Goal: Complete application form

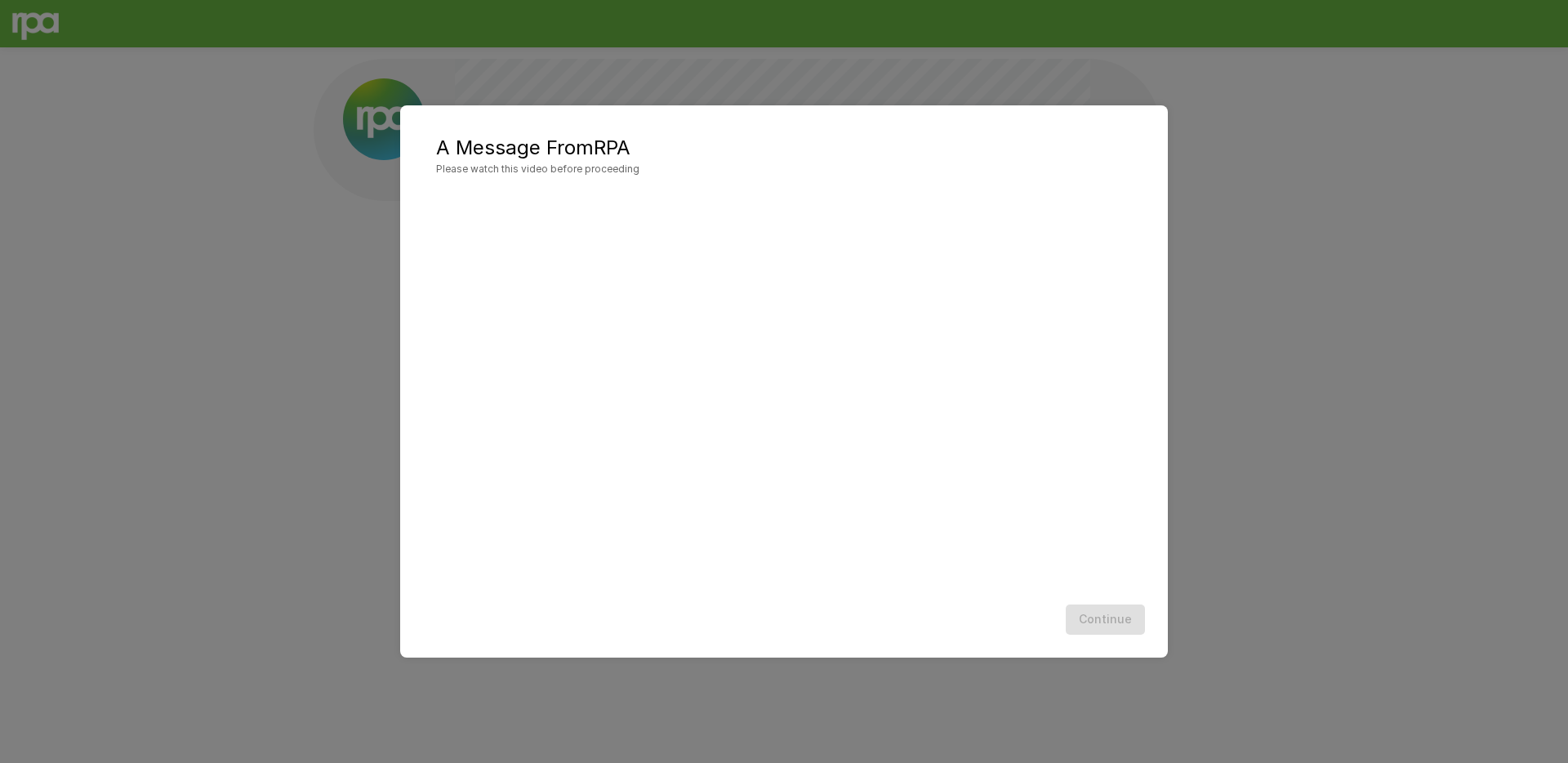
click at [940, 181] on h2 "A Message From RPA Please watch this video before proceeding" at bounding box center [784, 156] width 735 height 69
click at [1110, 619] on button "Continue" at bounding box center [1105, 619] width 79 height 30
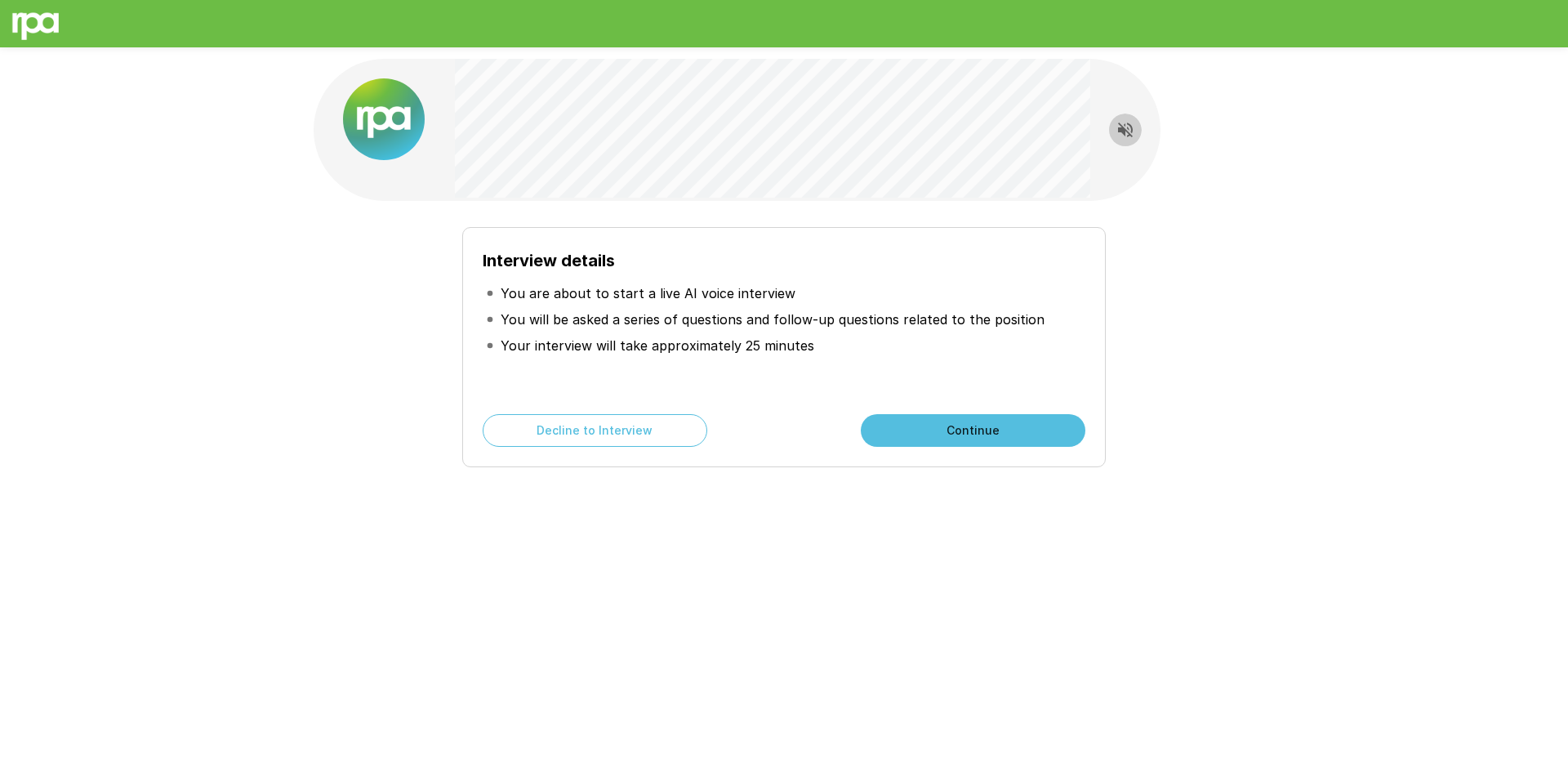
click at [1124, 125] on icon "Read questions aloud" at bounding box center [1126, 130] width 19 height 19
click at [987, 434] on button "Continue" at bounding box center [973, 430] width 225 height 33
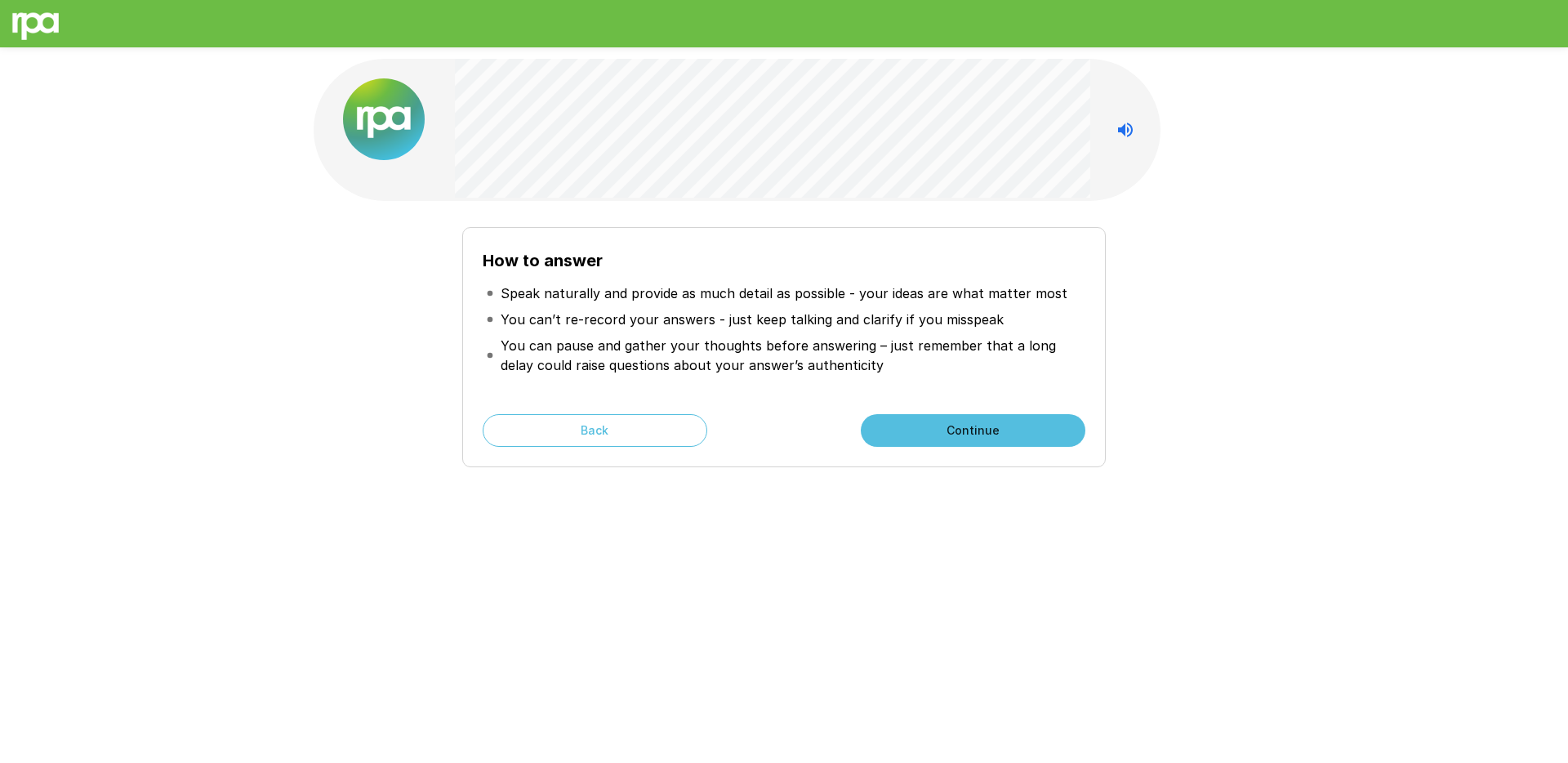
click at [974, 437] on button "Continue" at bounding box center [973, 430] width 225 height 33
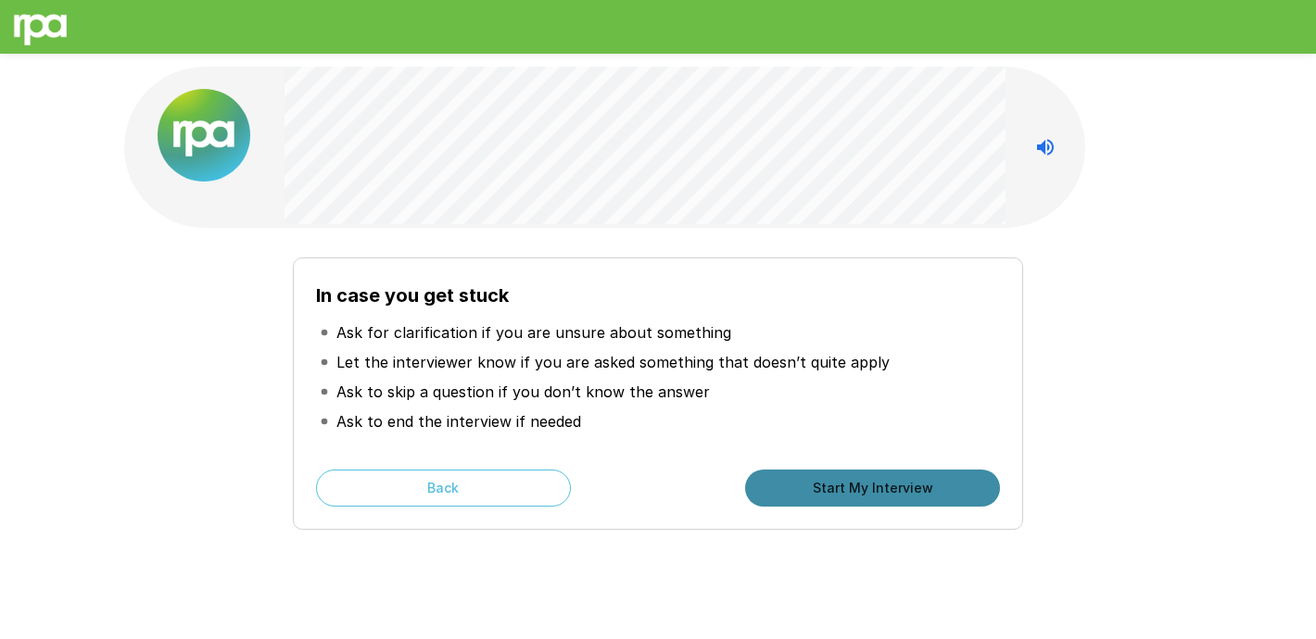
click at [860, 488] on button "Start My Interview" at bounding box center [872, 488] width 255 height 37
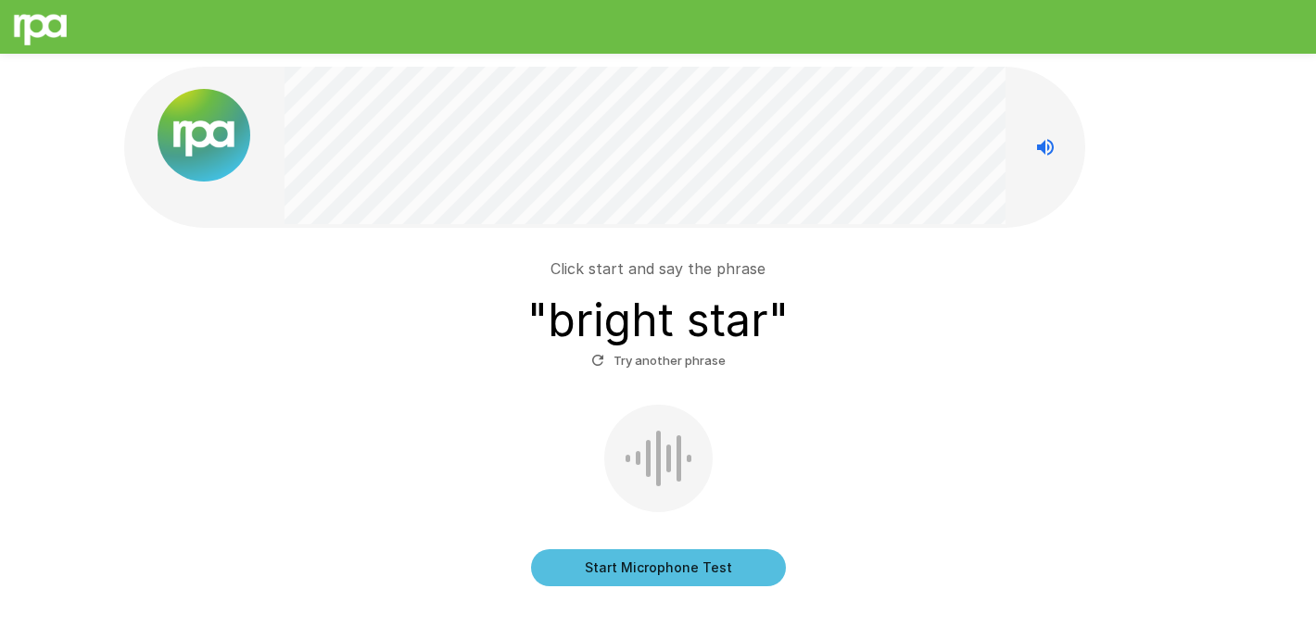
scroll to position [23, 0]
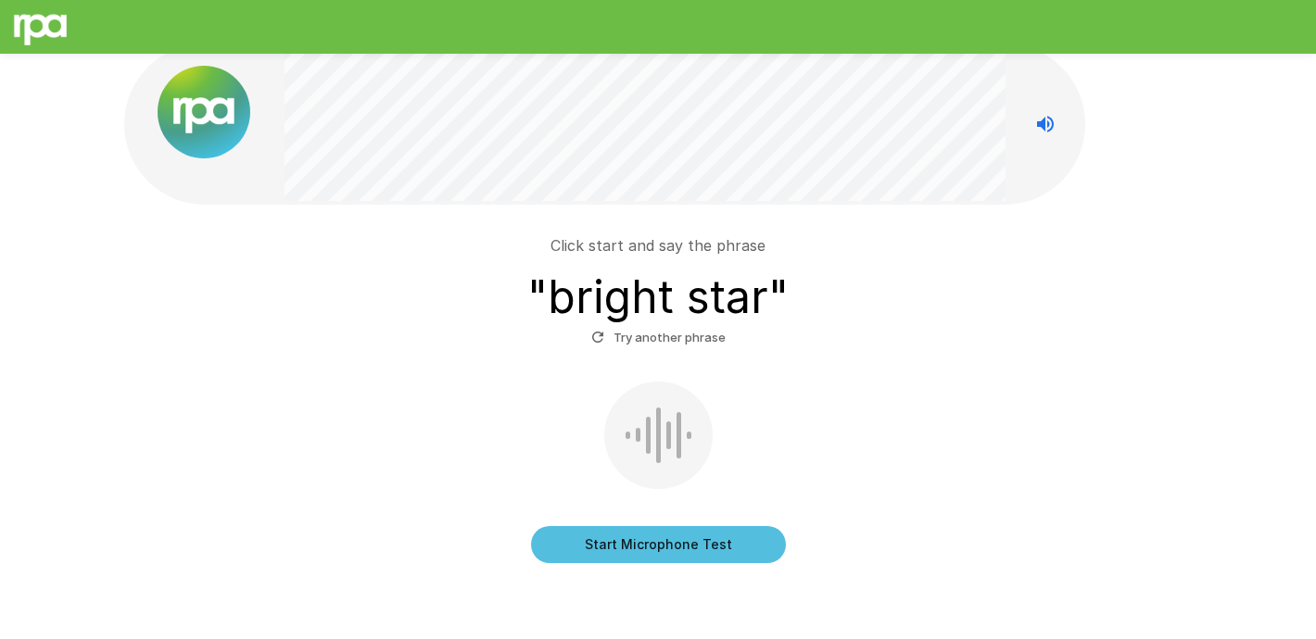
click at [683, 543] on button "Start Microphone Test" at bounding box center [658, 544] width 255 height 37
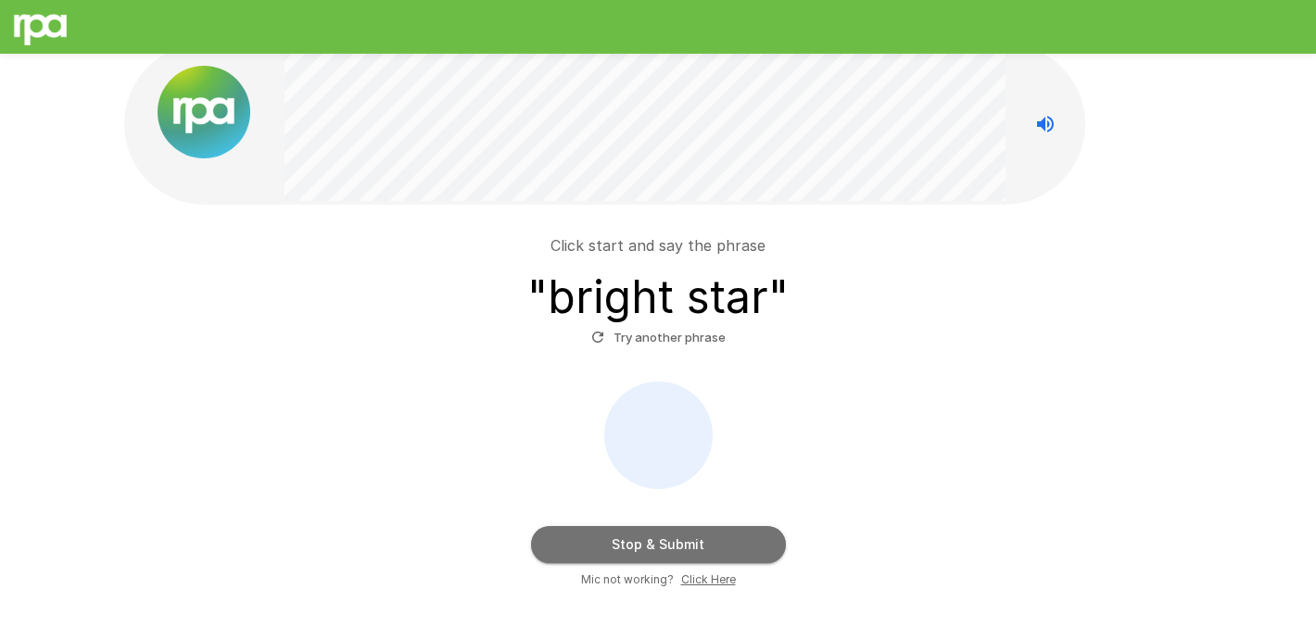
click at [719, 536] on button "Stop & Submit" at bounding box center [658, 544] width 255 height 37
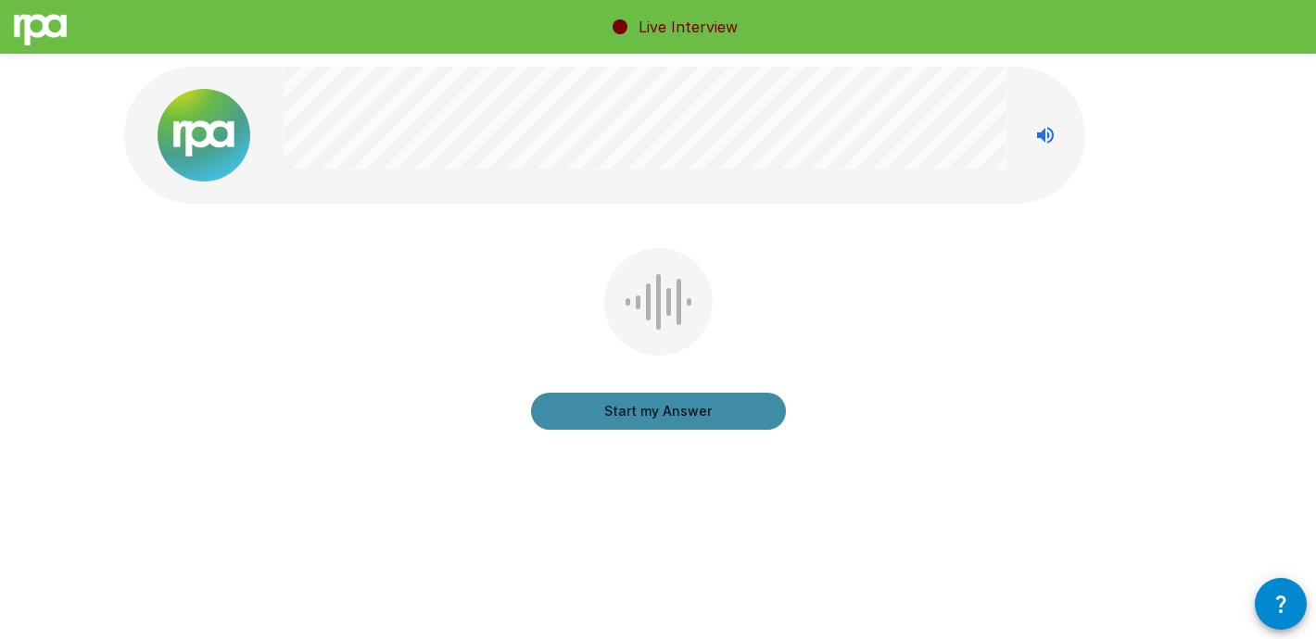
click at [664, 415] on button "Start my Answer" at bounding box center [658, 411] width 255 height 37
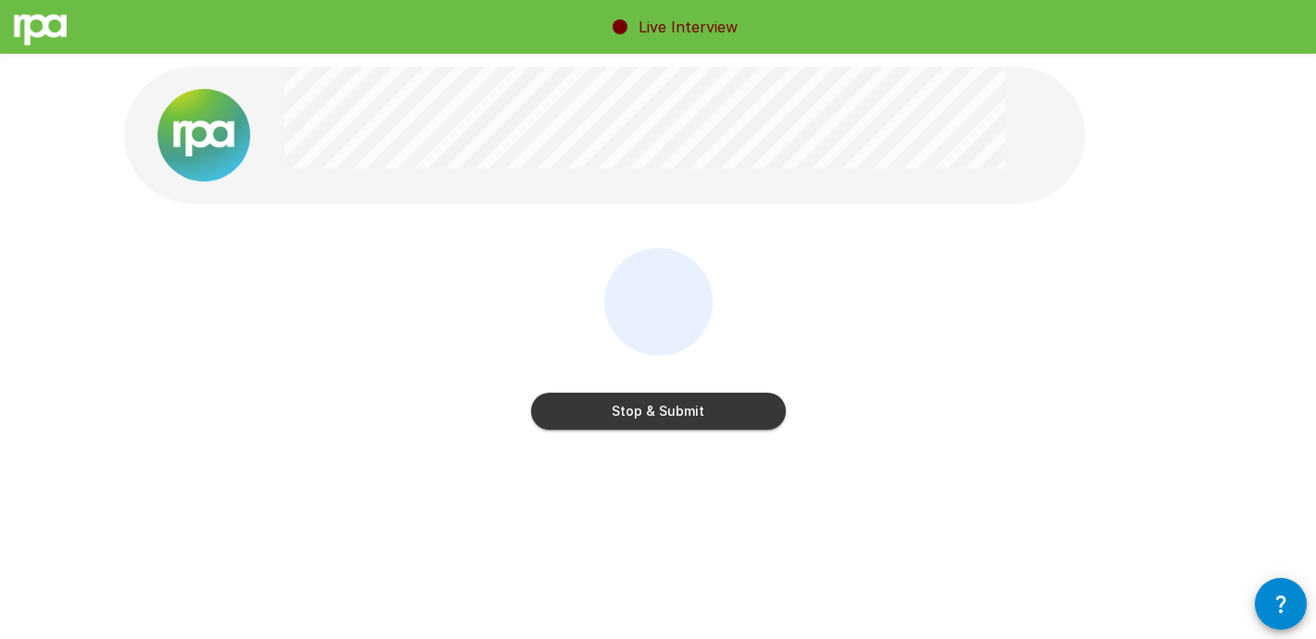
click at [680, 403] on button "Stop & Submit" at bounding box center [658, 411] width 255 height 37
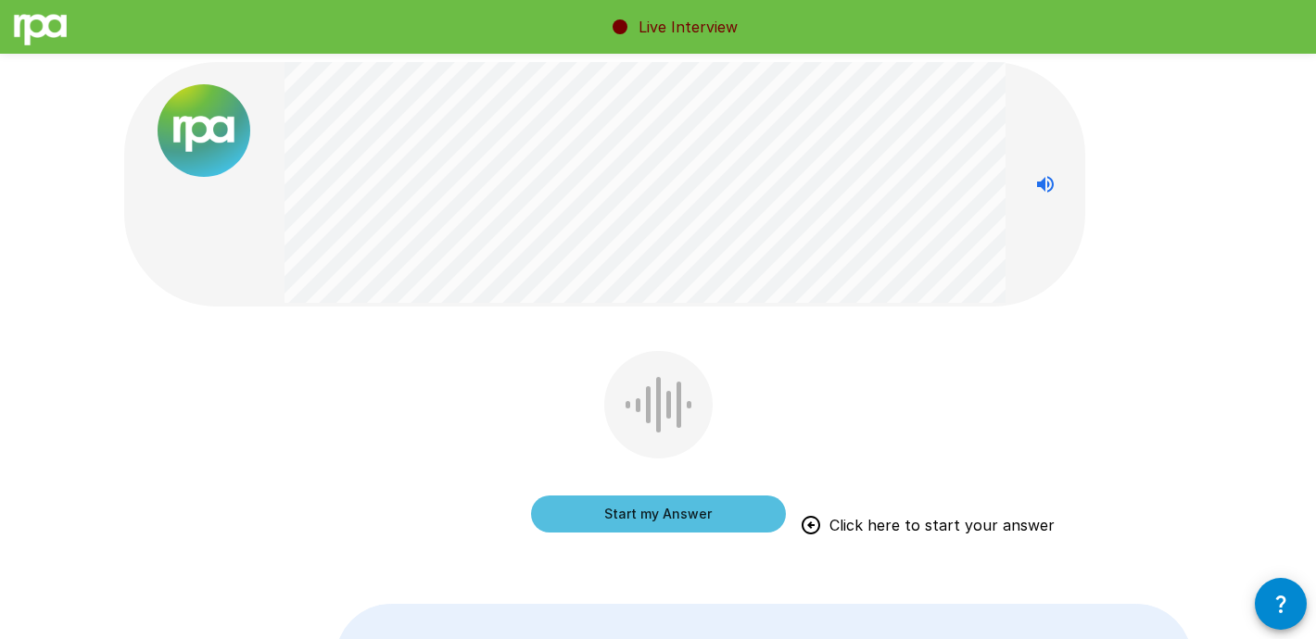
scroll to position [1, 0]
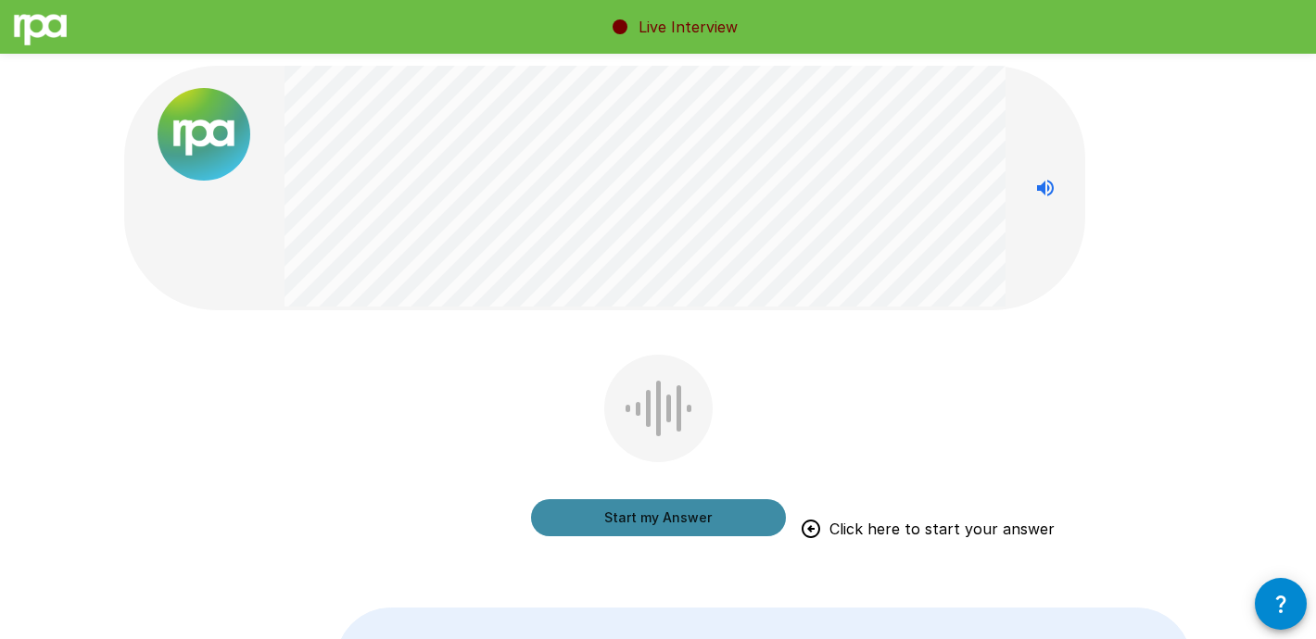
click at [681, 518] on button "Start my Answer" at bounding box center [658, 518] width 255 height 37
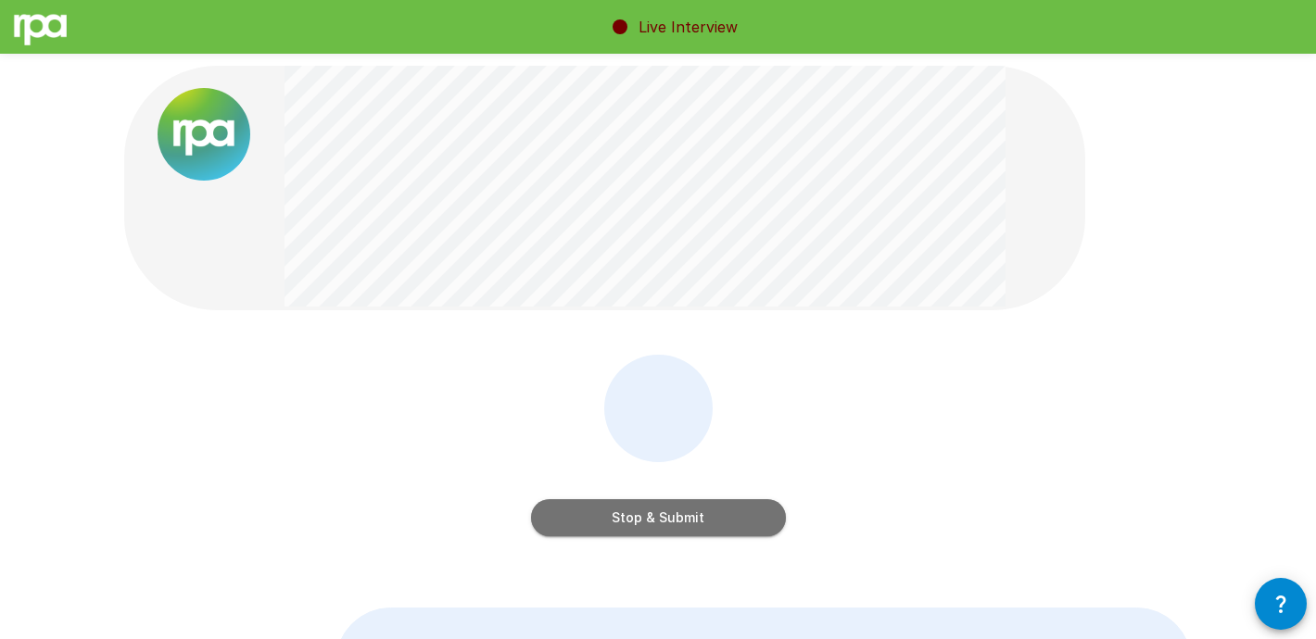
click at [648, 526] on button "Stop & Submit" at bounding box center [658, 518] width 255 height 37
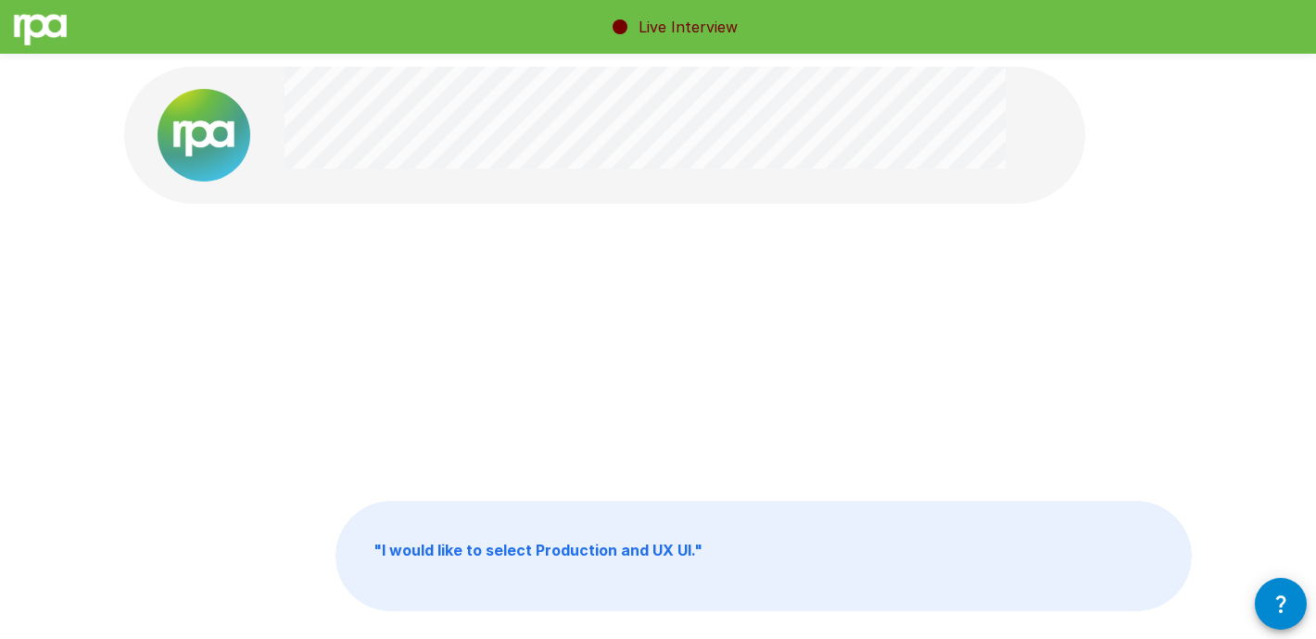
scroll to position [21, 0]
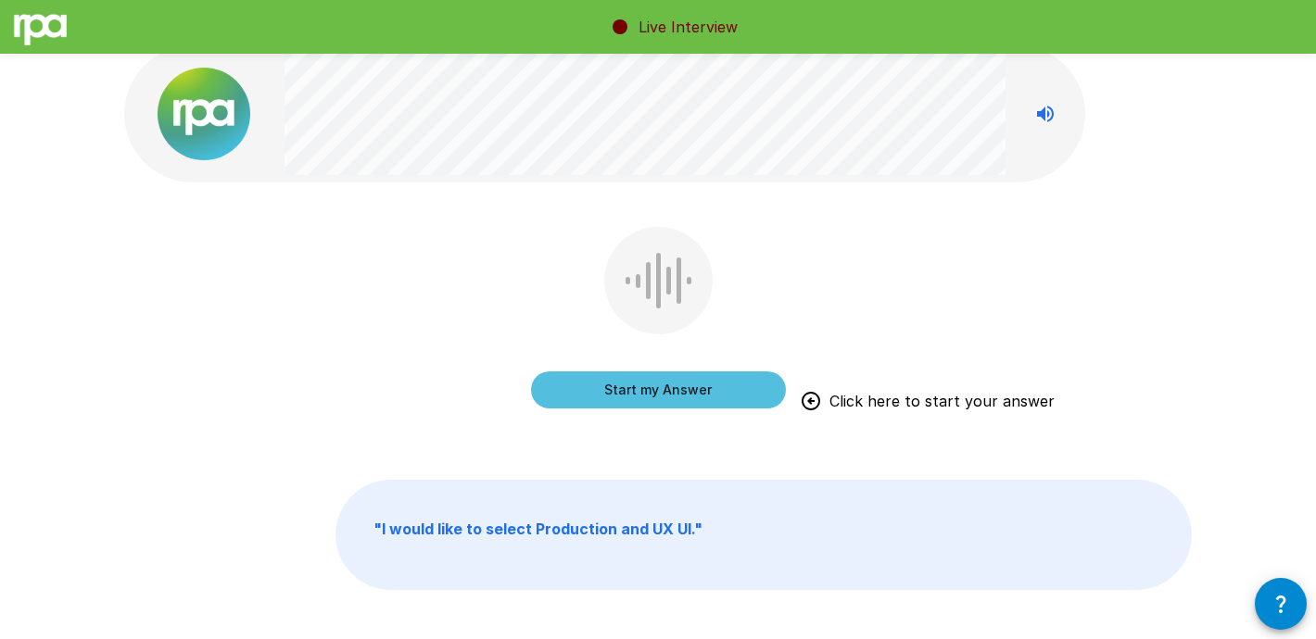
click at [677, 386] on button "Start my Answer" at bounding box center [658, 390] width 255 height 37
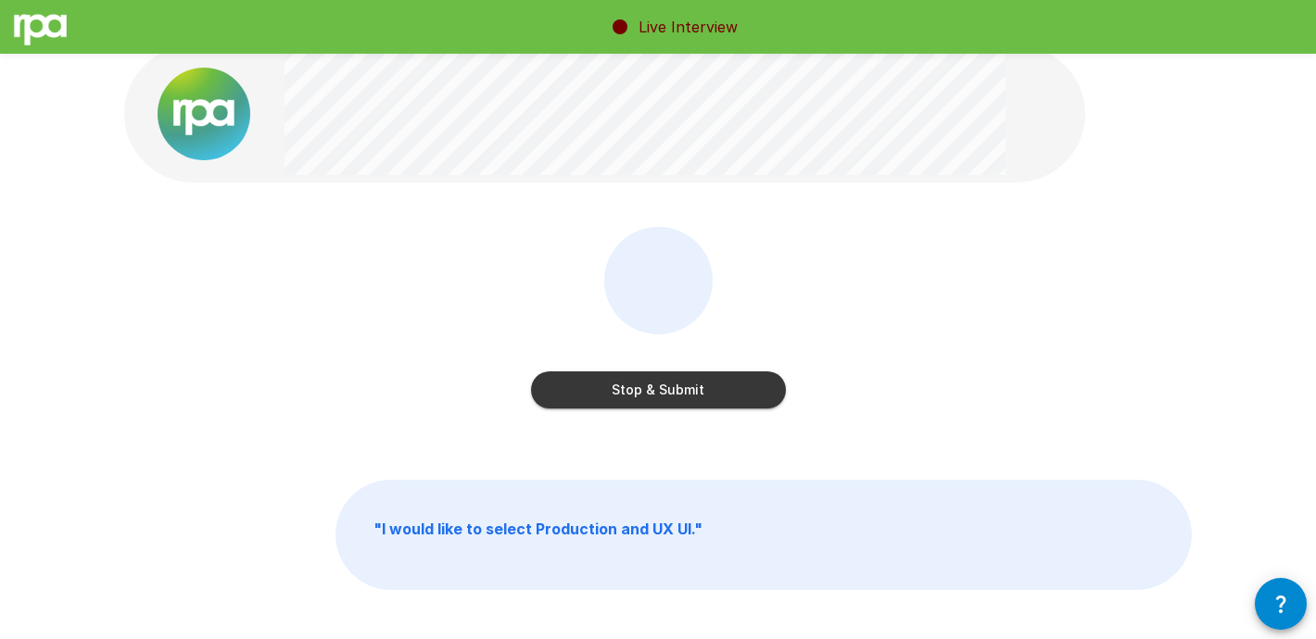
click at [668, 399] on button "Stop & Submit" at bounding box center [658, 390] width 255 height 37
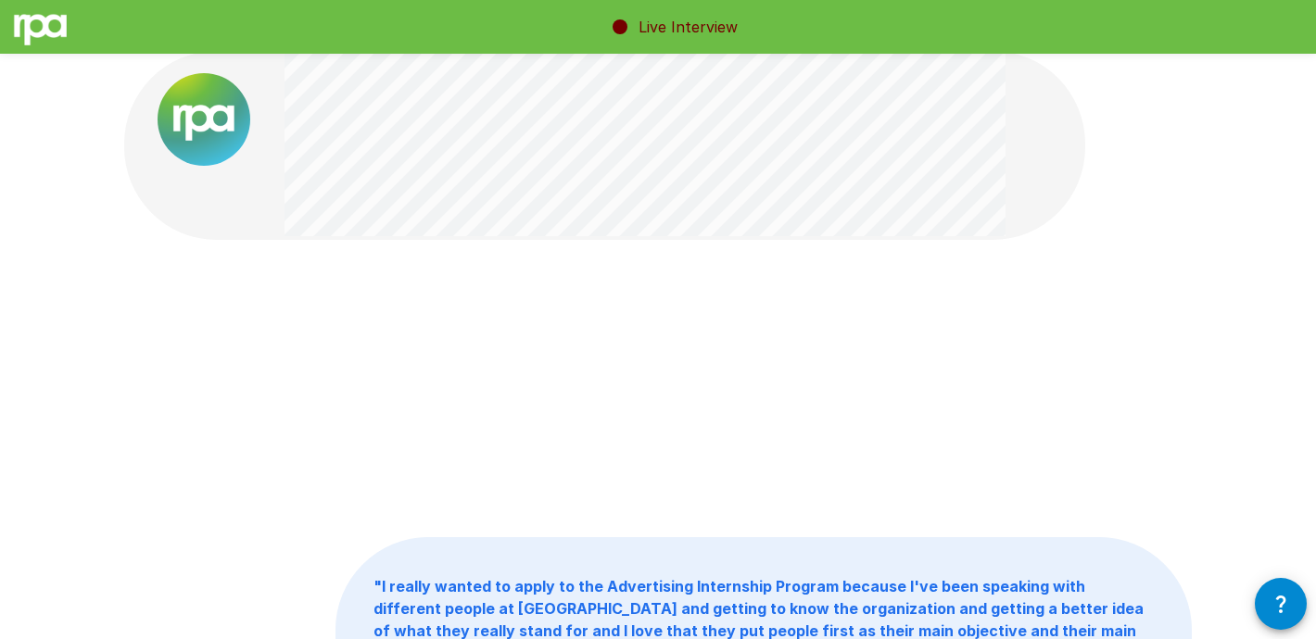
scroll to position [0, 0]
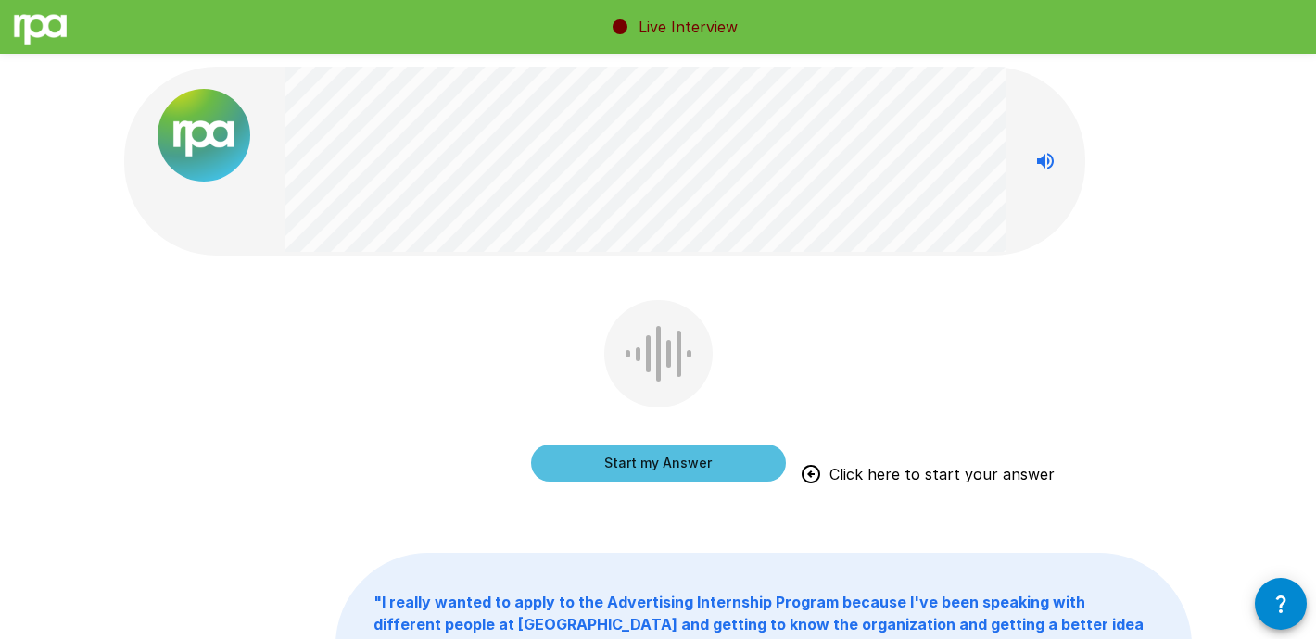
click at [671, 468] on button "Start my Answer" at bounding box center [658, 463] width 255 height 37
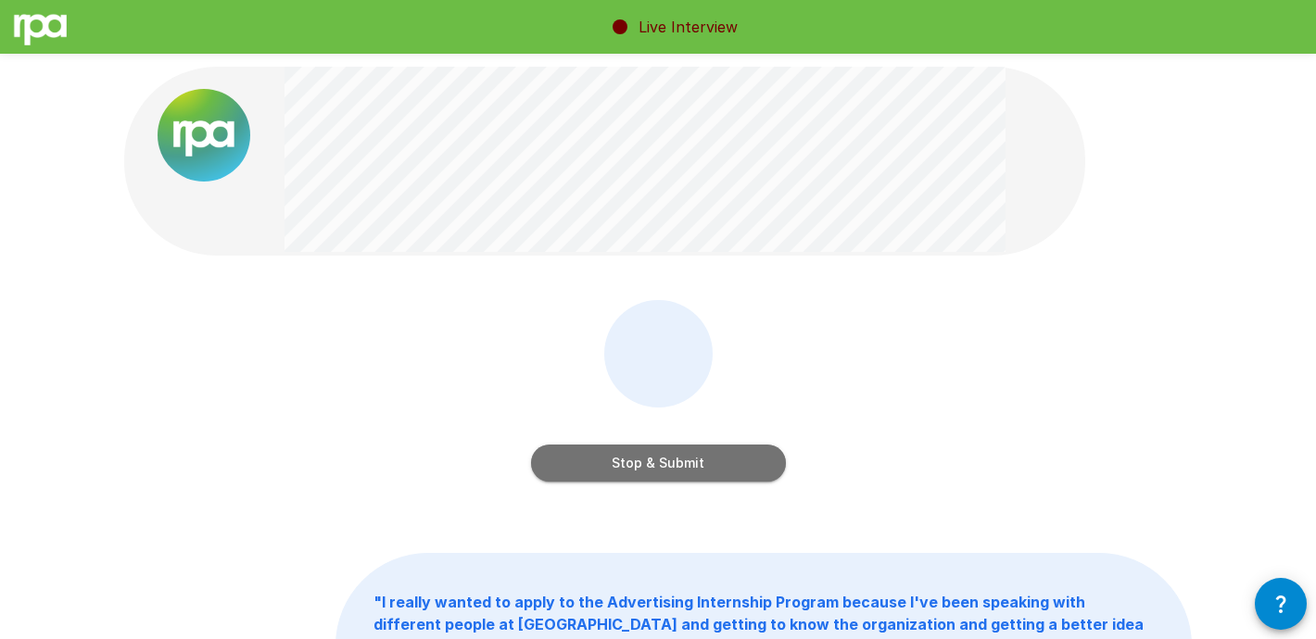
click at [688, 465] on button "Stop & Submit" at bounding box center [658, 463] width 255 height 37
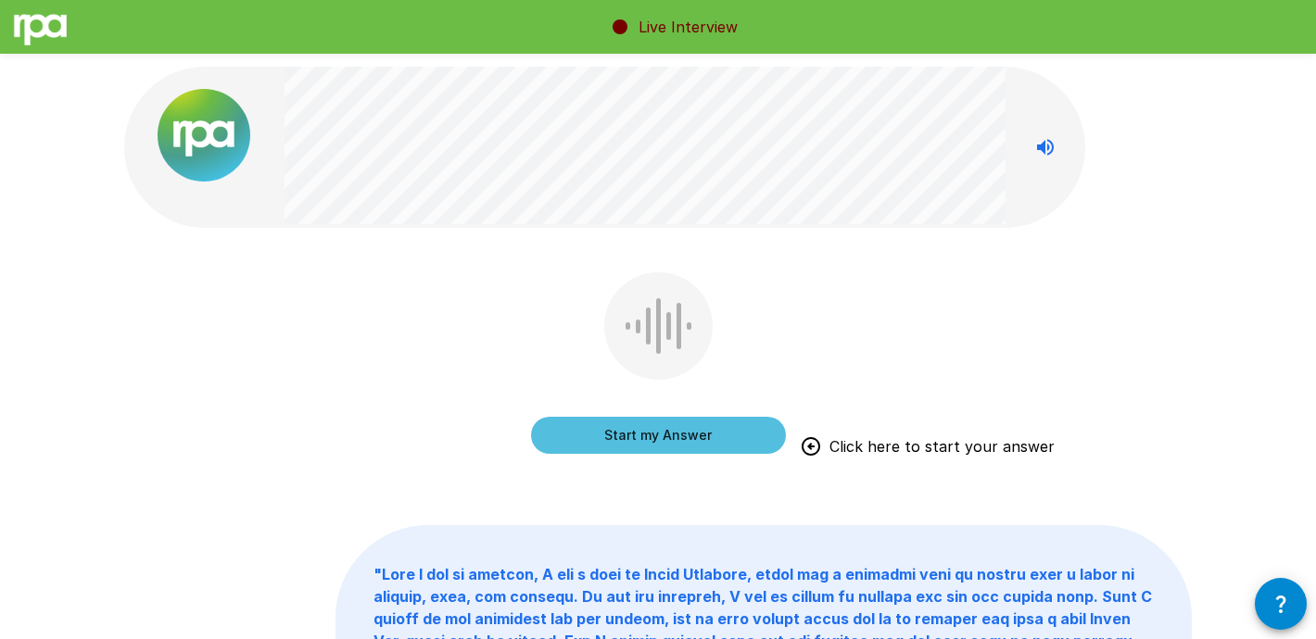
click at [679, 433] on button "Start my Answer" at bounding box center [658, 435] width 255 height 37
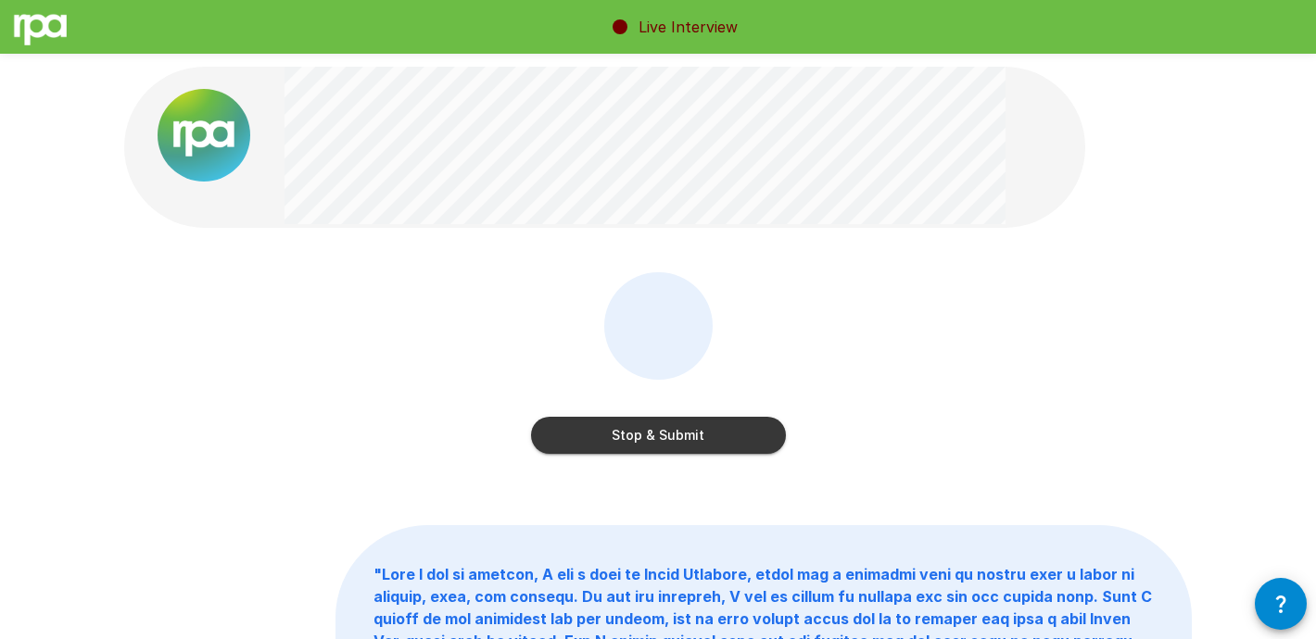
click at [683, 444] on button "Stop & Submit" at bounding box center [658, 435] width 255 height 37
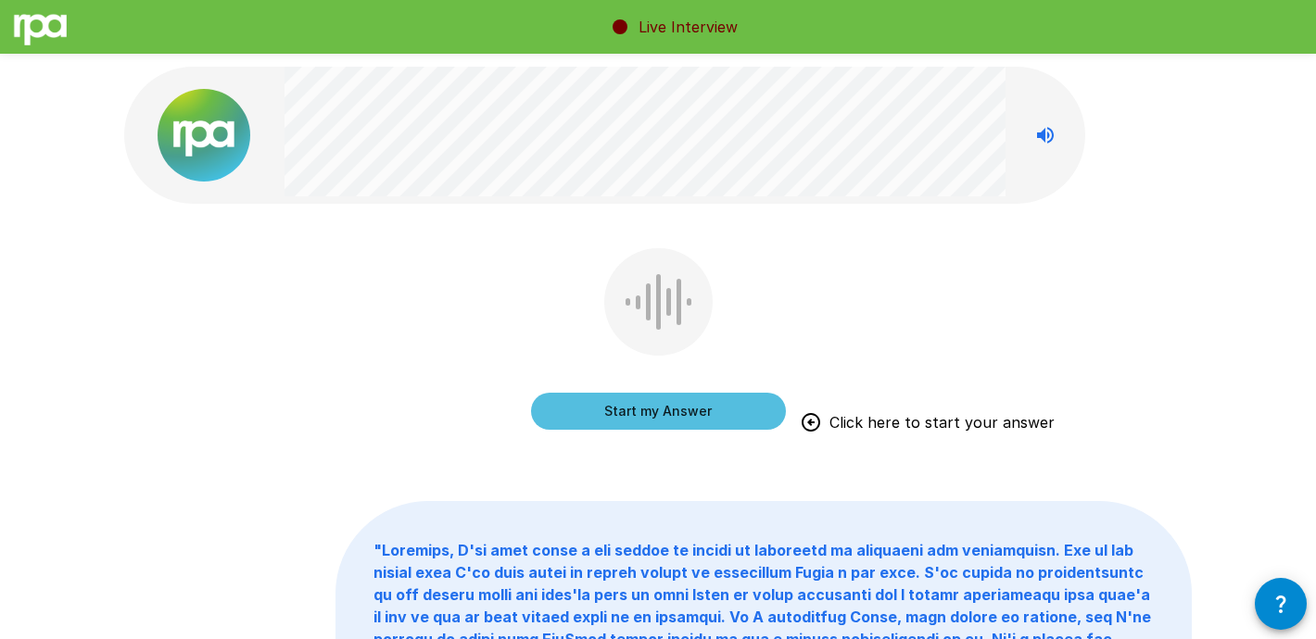
click at [695, 413] on button "Start my Answer" at bounding box center [658, 411] width 255 height 37
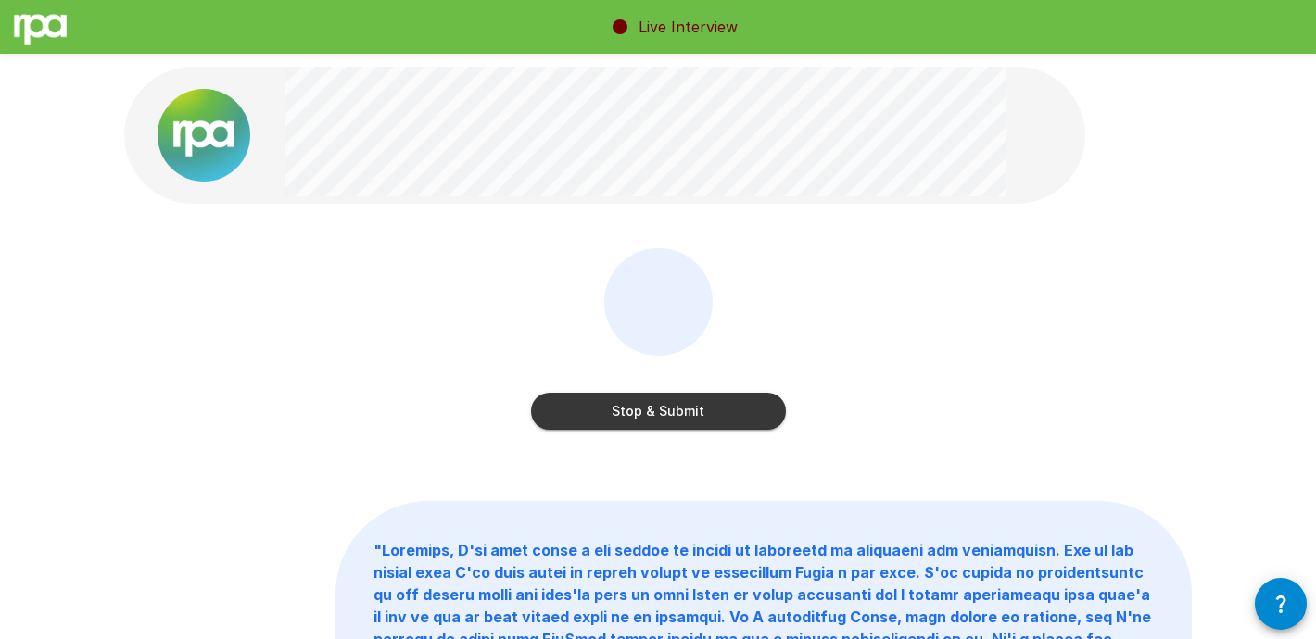
click at [668, 423] on button "Stop & Submit" at bounding box center [658, 411] width 255 height 37
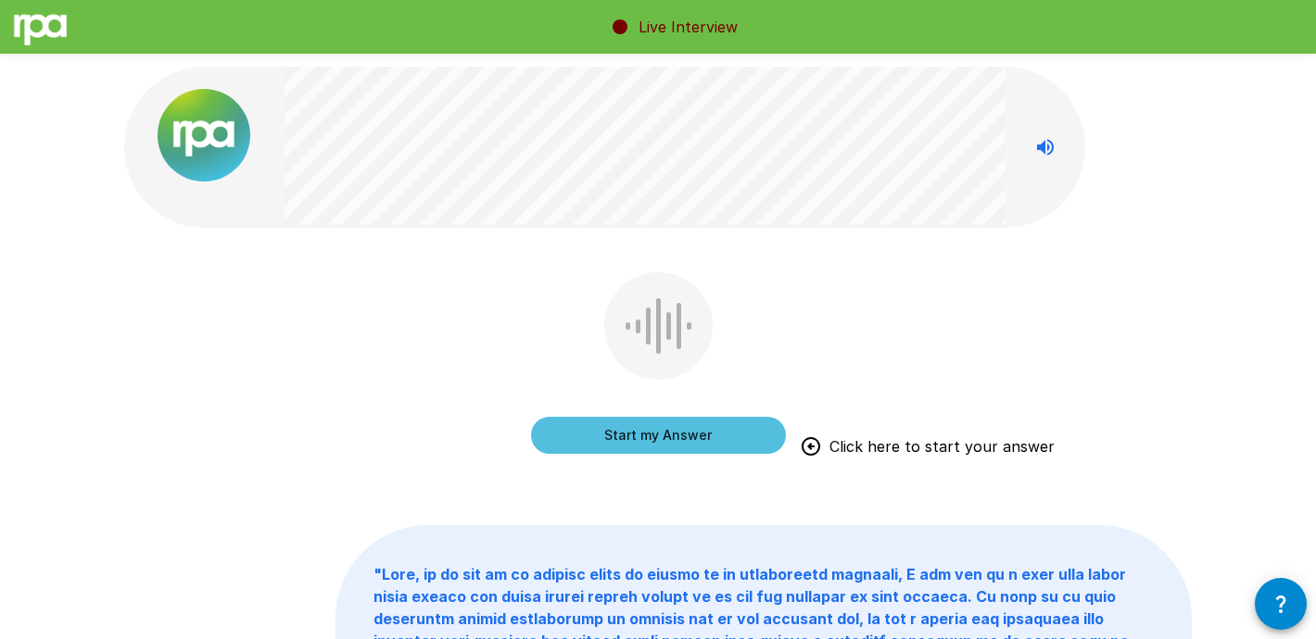
click at [644, 435] on button "Start my Answer" at bounding box center [658, 435] width 255 height 37
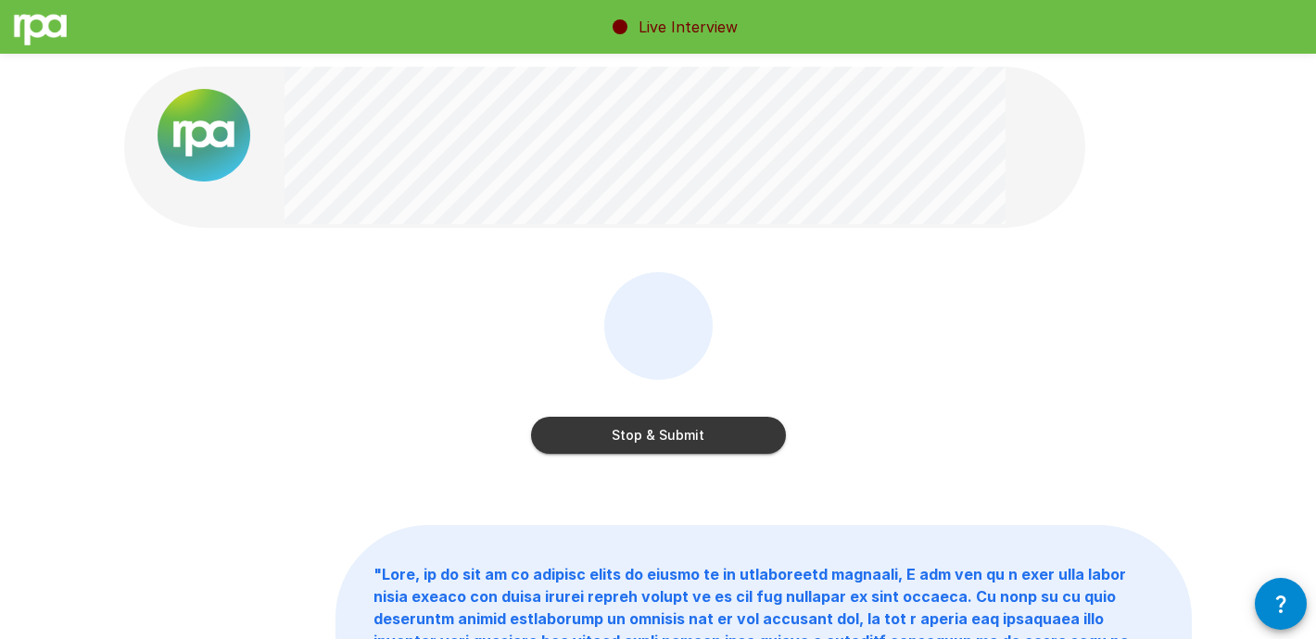
scroll to position [44, 0]
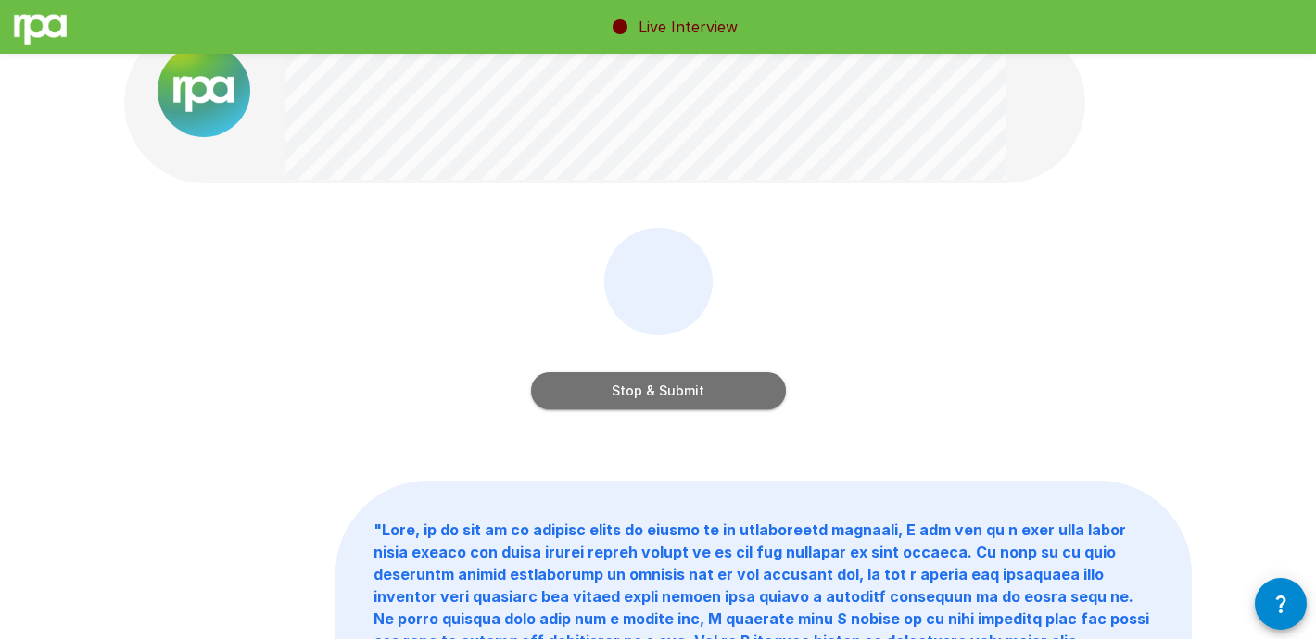
click at [672, 392] on button "Stop & Submit" at bounding box center [658, 391] width 255 height 37
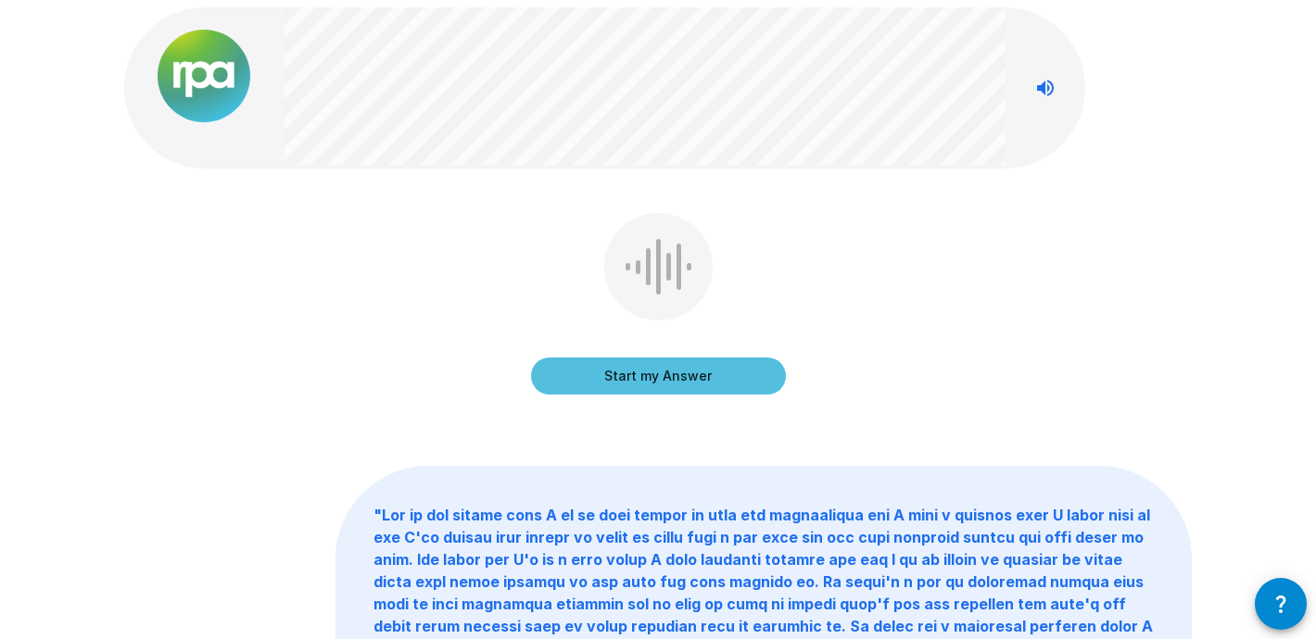
scroll to position [0, 0]
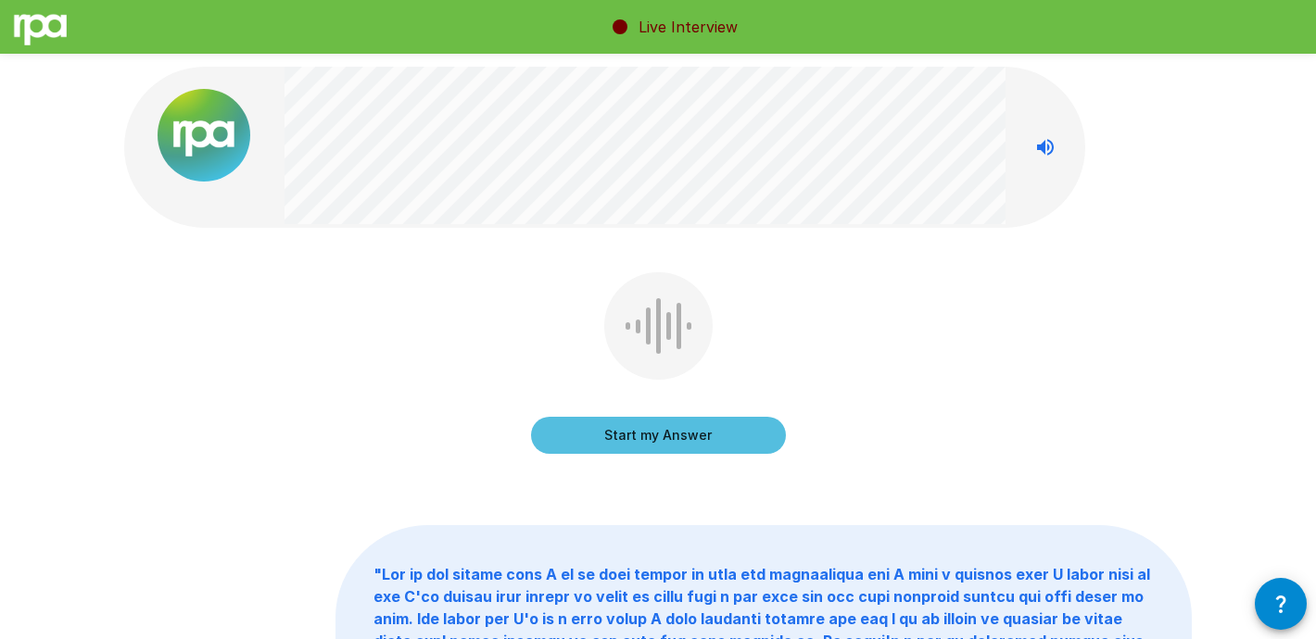
click at [842, 283] on div "Start my Answer" at bounding box center [658, 376] width 1068 height 209
click at [646, 437] on button "Start my Answer" at bounding box center [658, 435] width 255 height 37
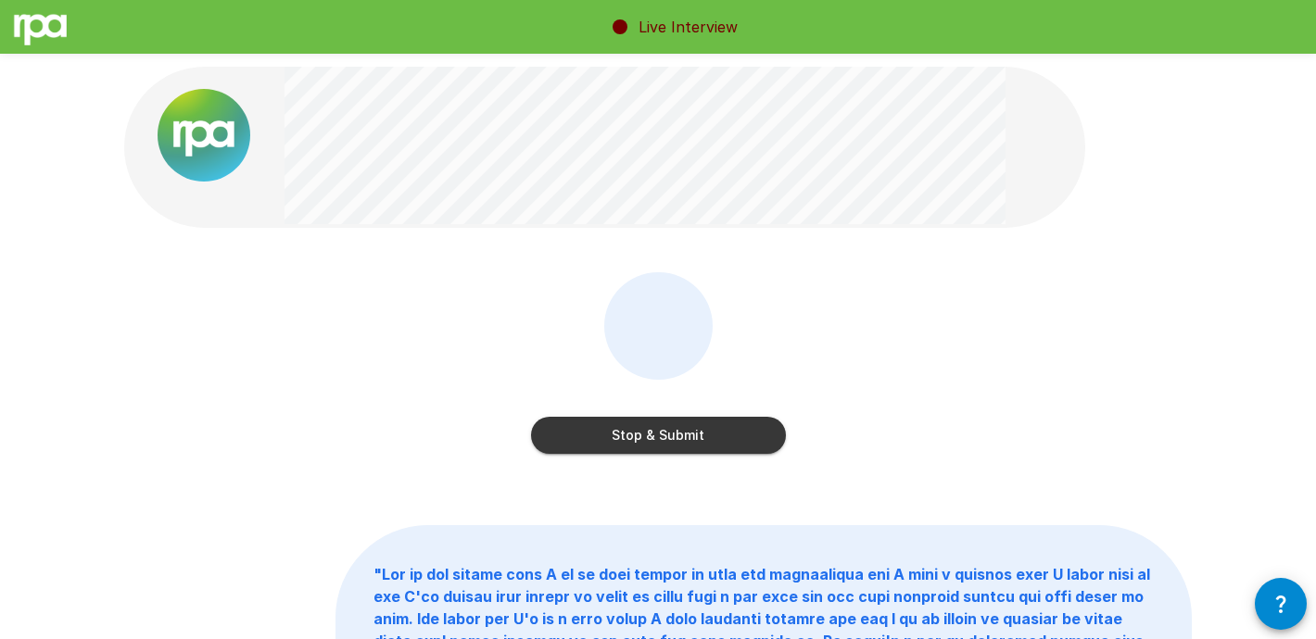
click at [643, 441] on button "Stop & Submit" at bounding box center [658, 435] width 255 height 37
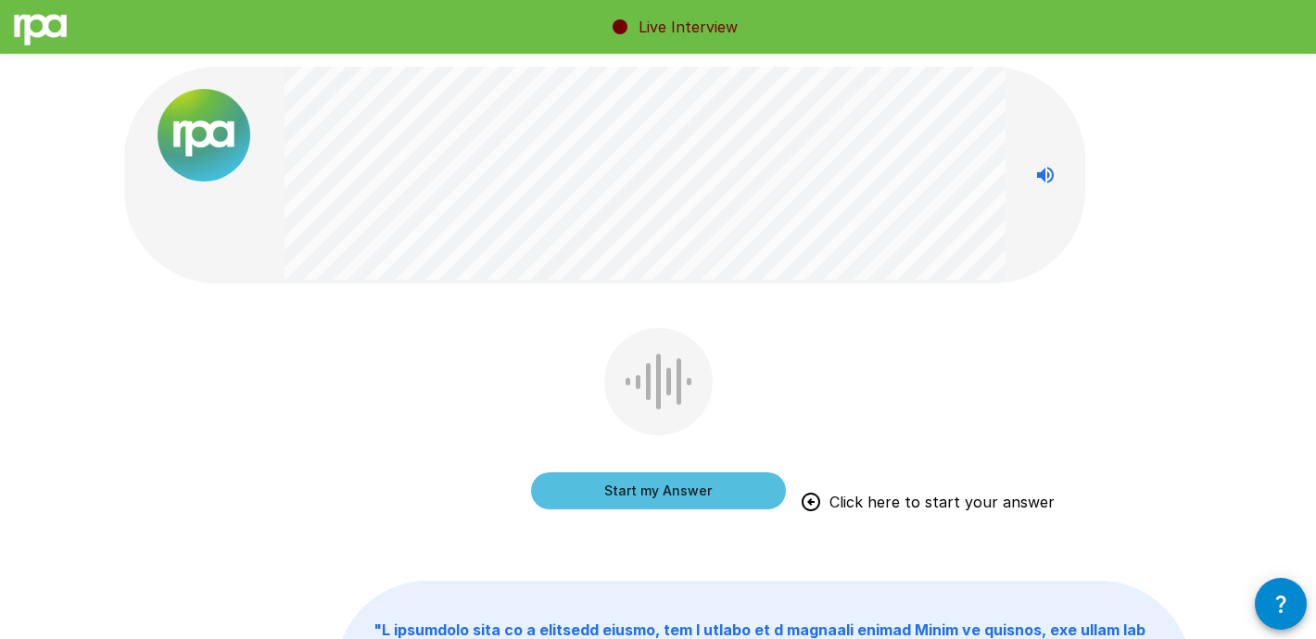
click at [679, 491] on button "Start my Answer" at bounding box center [658, 491] width 255 height 37
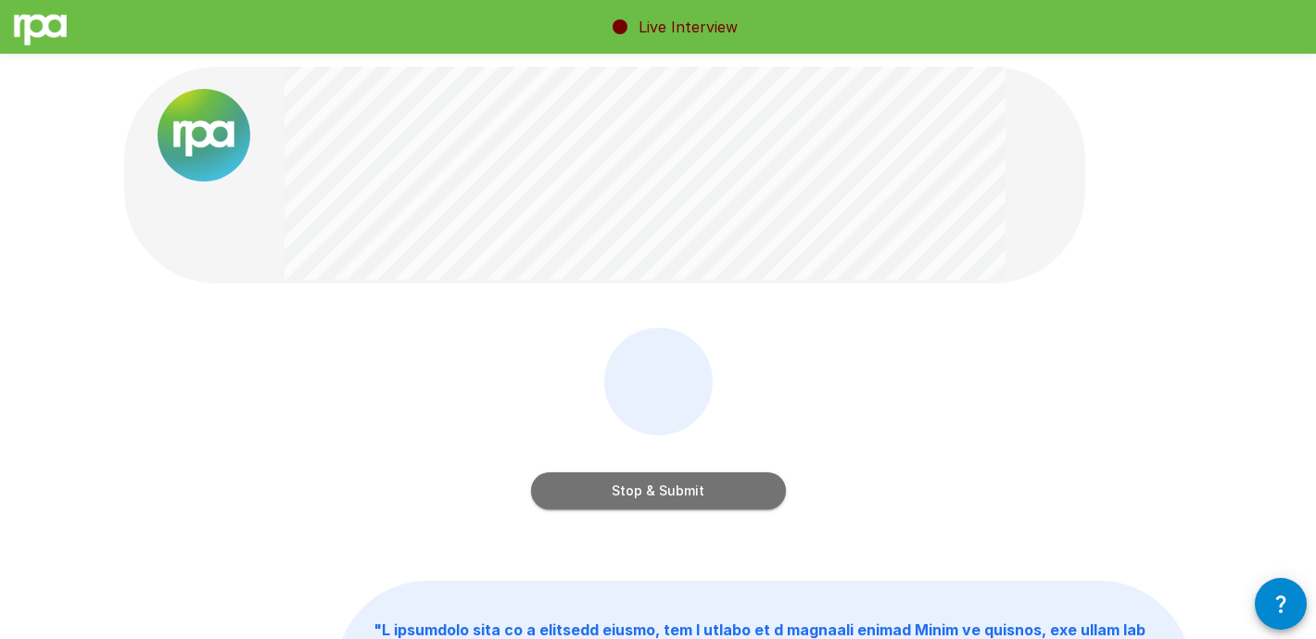
click at [674, 493] on button "Stop & Submit" at bounding box center [658, 491] width 255 height 37
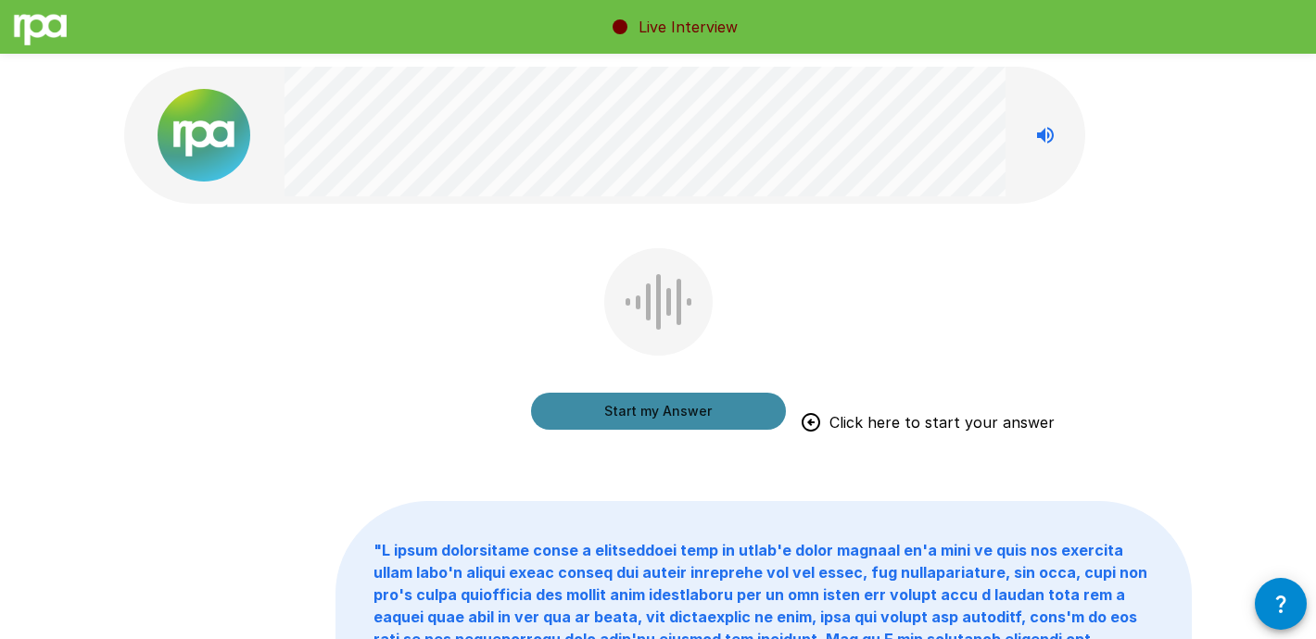
click at [673, 415] on button "Start my Answer" at bounding box center [658, 411] width 255 height 37
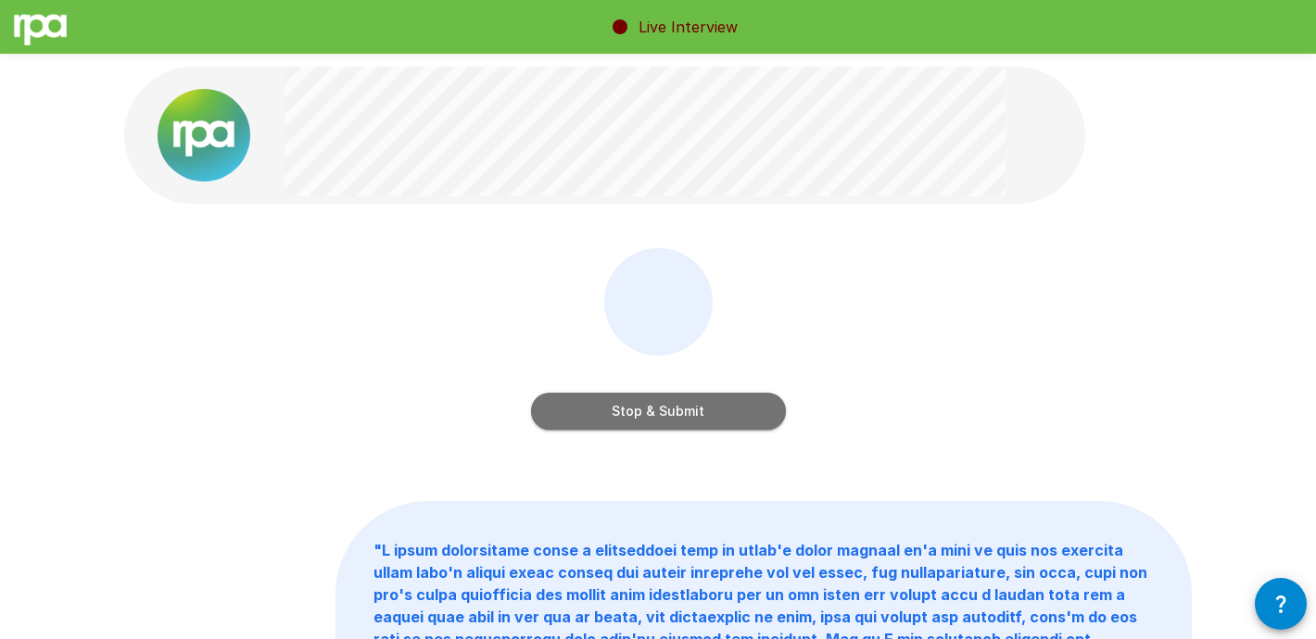
click at [668, 411] on button "Stop & Submit" at bounding box center [658, 411] width 255 height 37
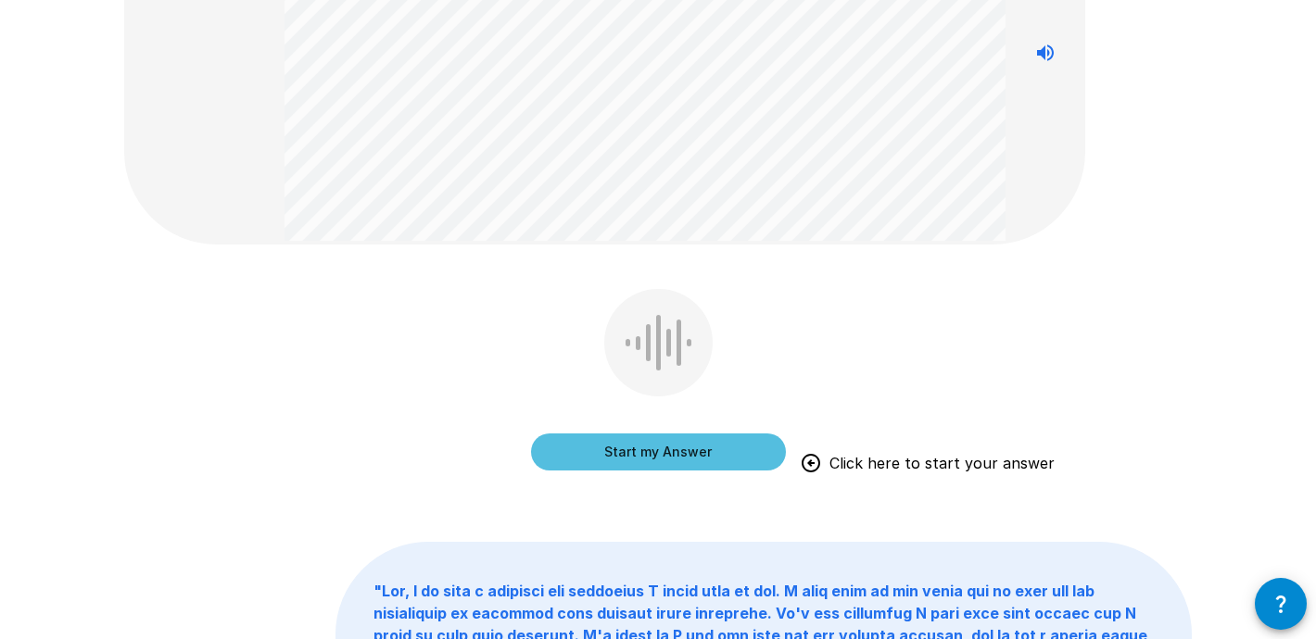
scroll to position [207, 0]
click at [703, 450] on button "Start my Answer" at bounding box center [658, 451] width 255 height 37
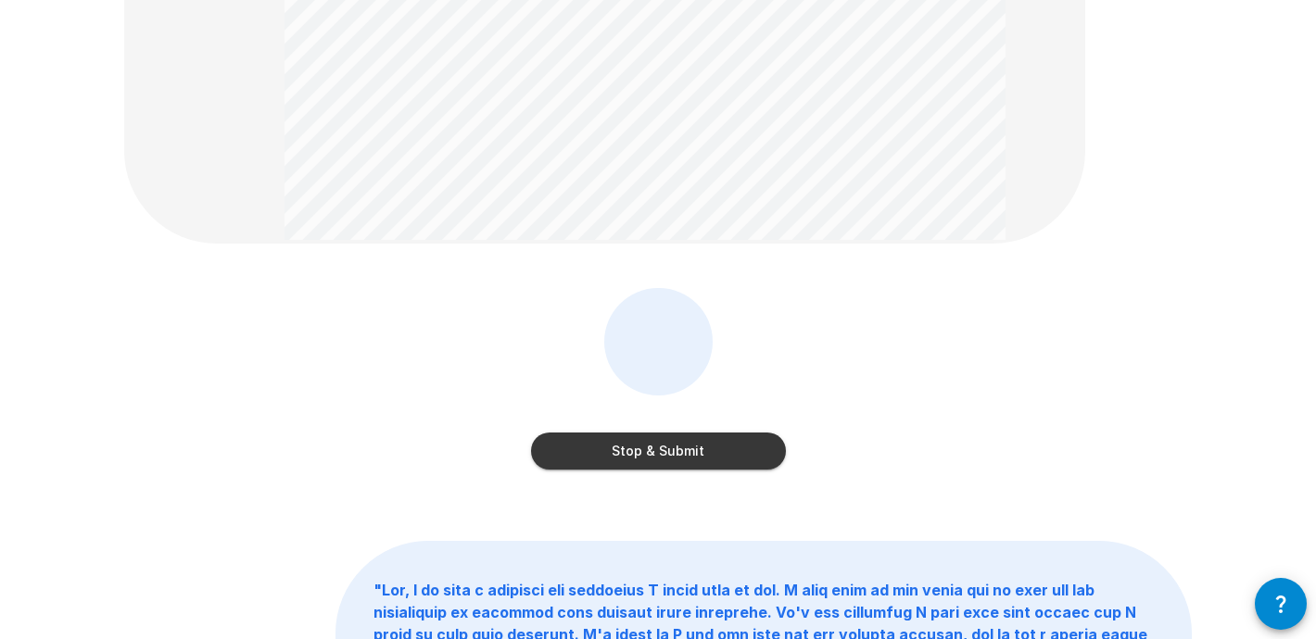
click at [705, 443] on button "Stop & Submit" at bounding box center [658, 451] width 255 height 37
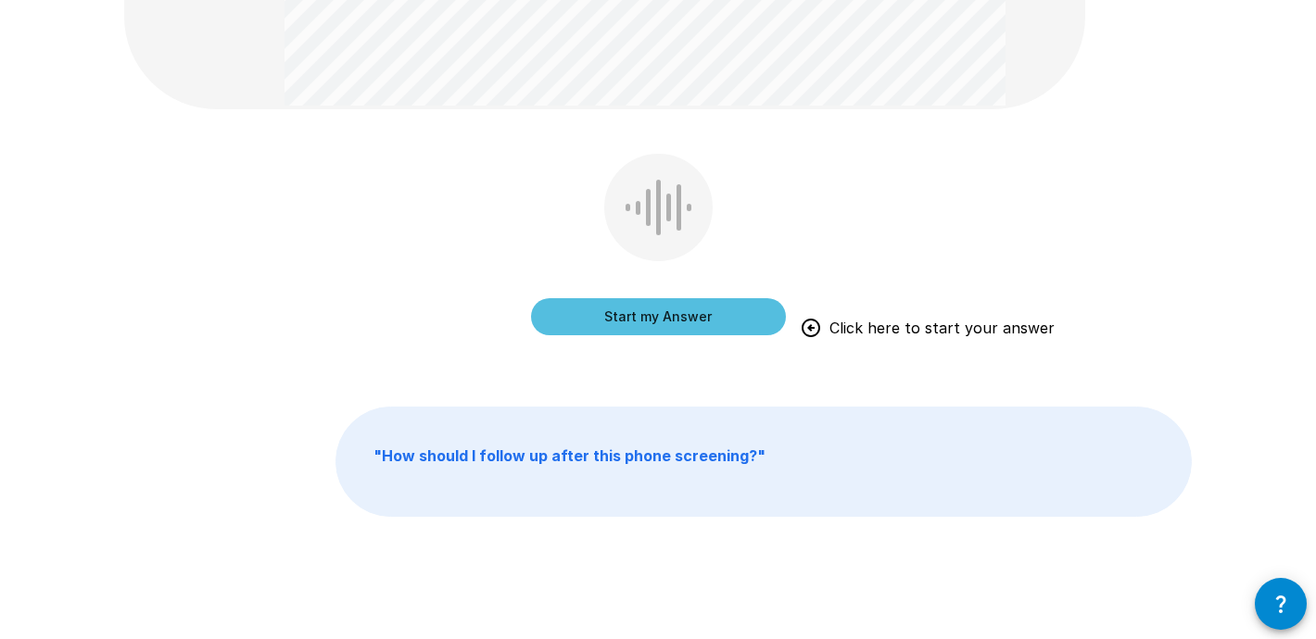
scroll to position [344, 0]
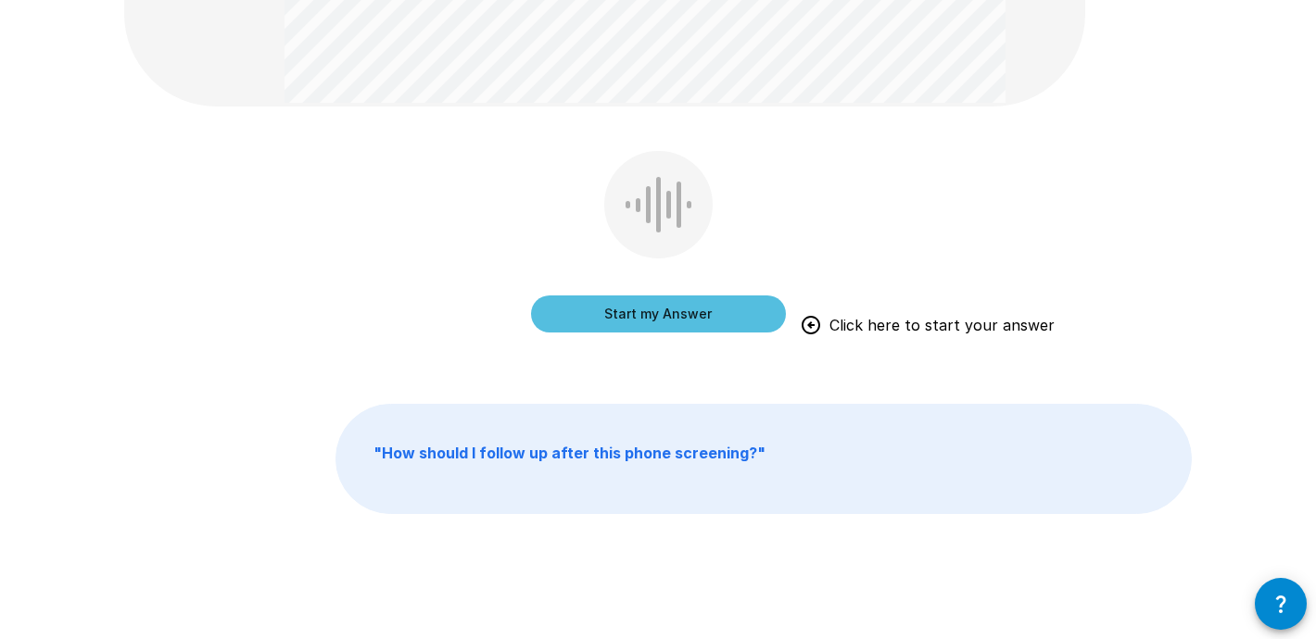
click at [701, 311] on button "Start my Answer" at bounding box center [658, 314] width 255 height 37
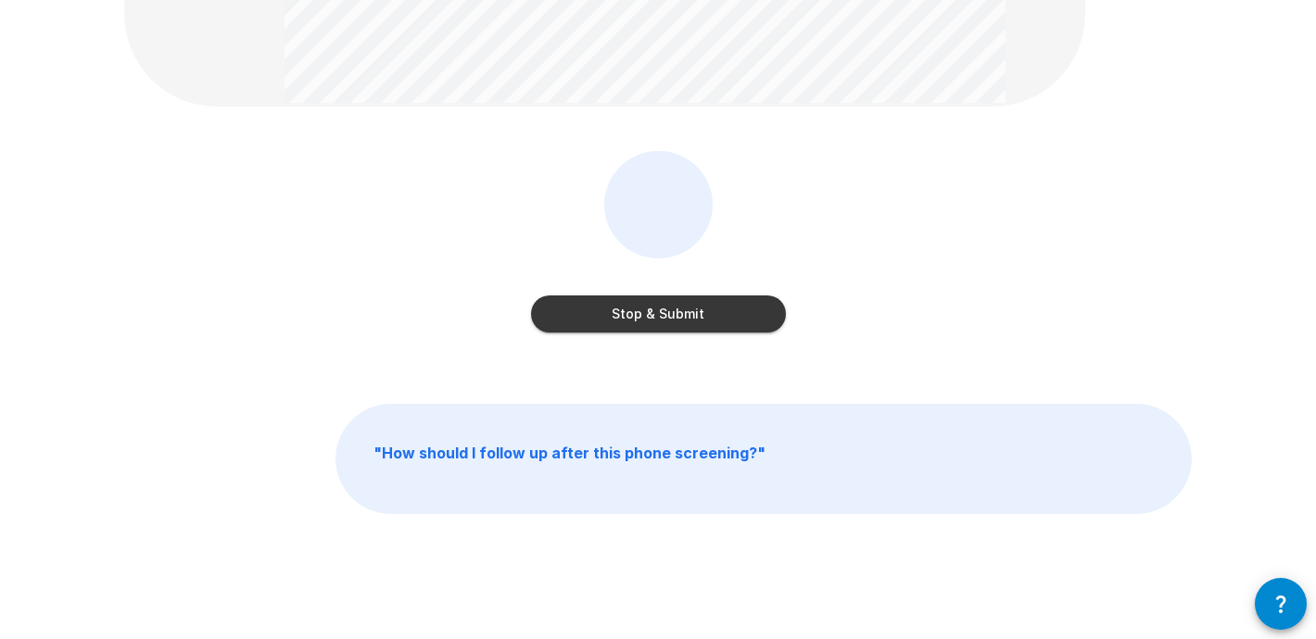
click at [688, 313] on button "Stop & Submit" at bounding box center [658, 314] width 255 height 37
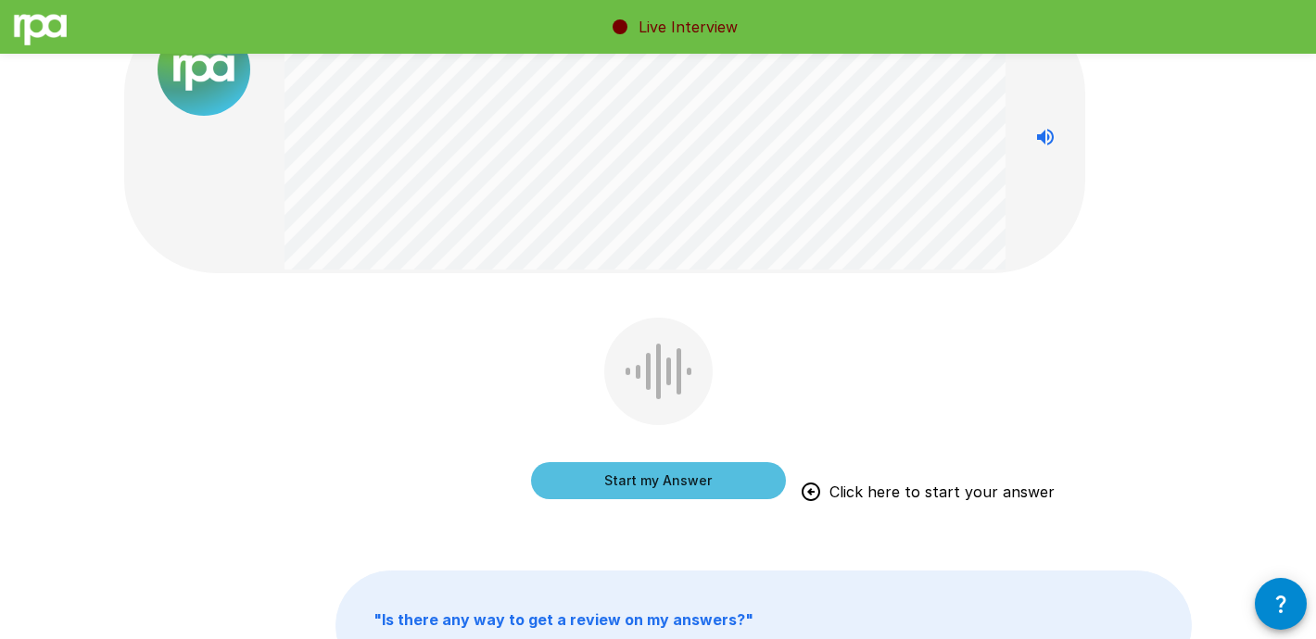
scroll to position [78, 0]
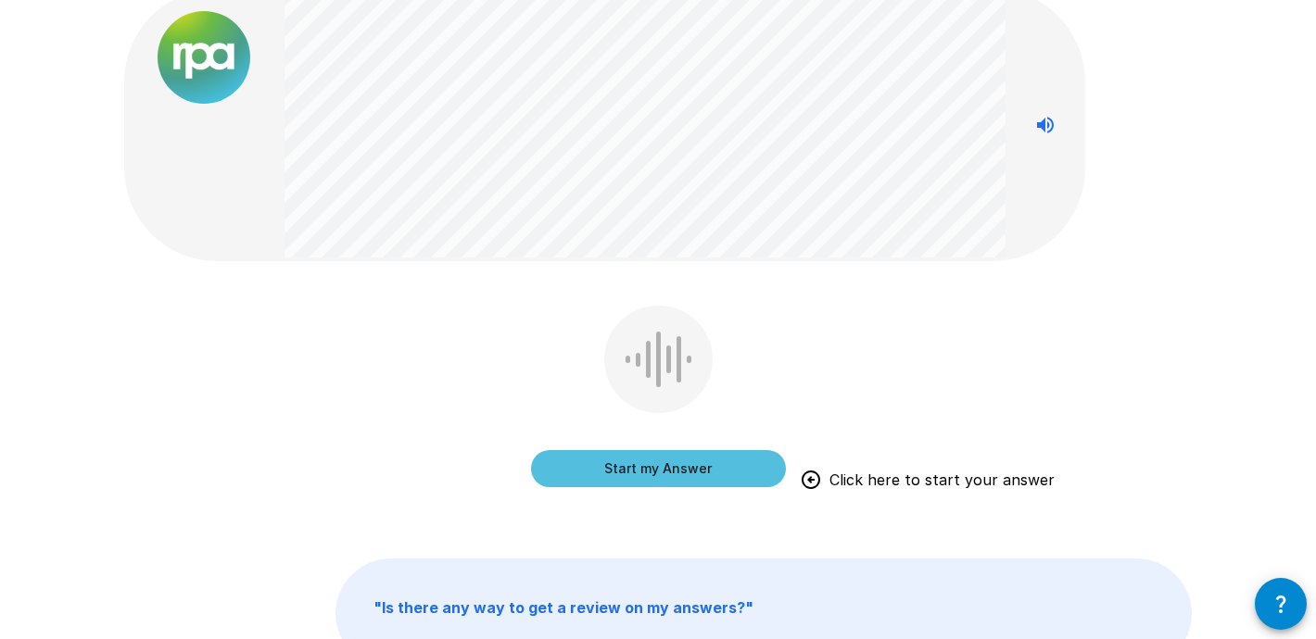
click at [674, 475] on button "Start my Answer" at bounding box center [658, 468] width 255 height 37
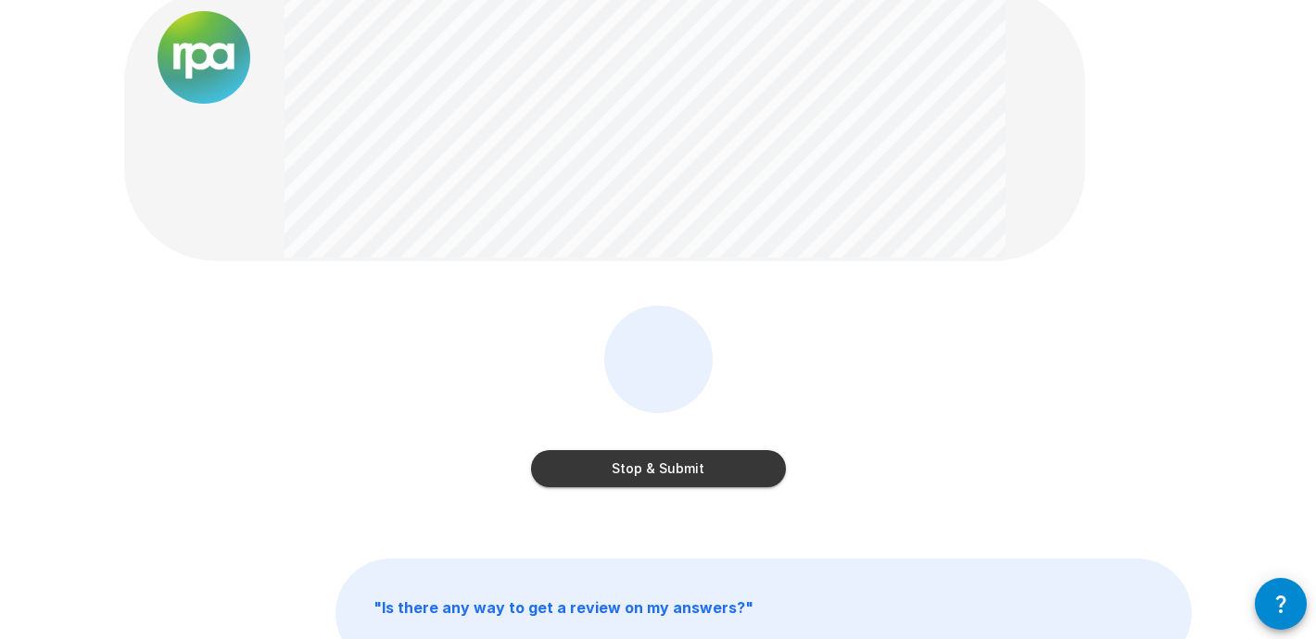
click at [683, 468] on button "Stop & Submit" at bounding box center [658, 468] width 255 height 37
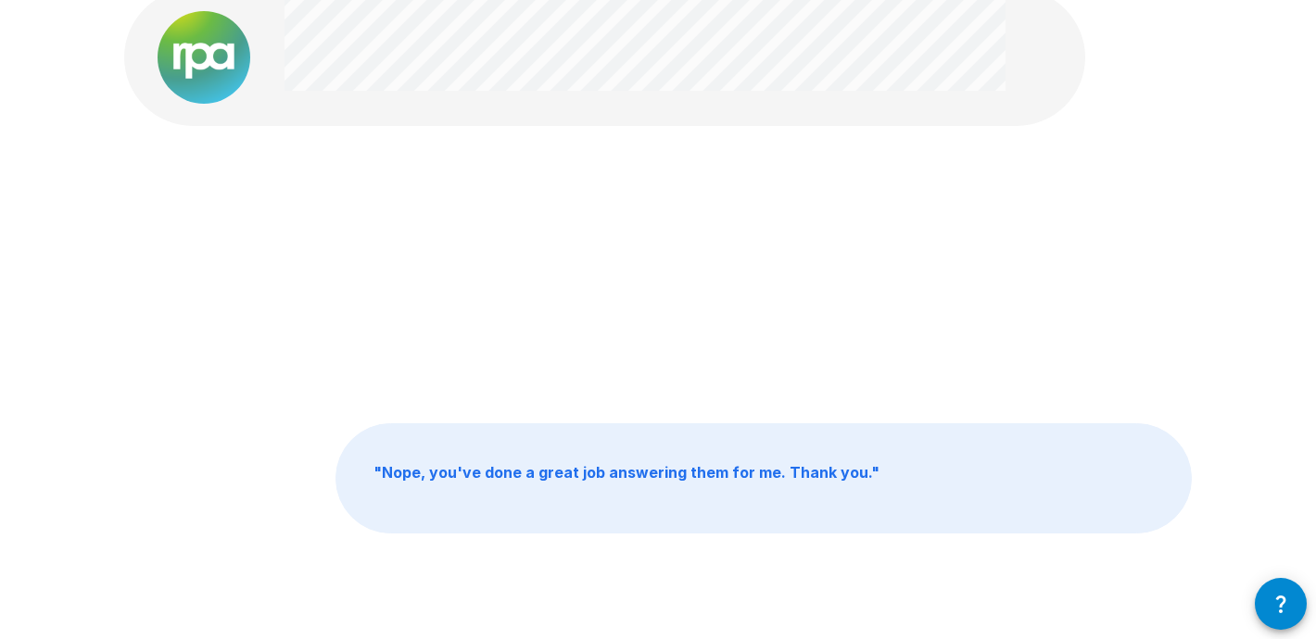
scroll to position [0, 0]
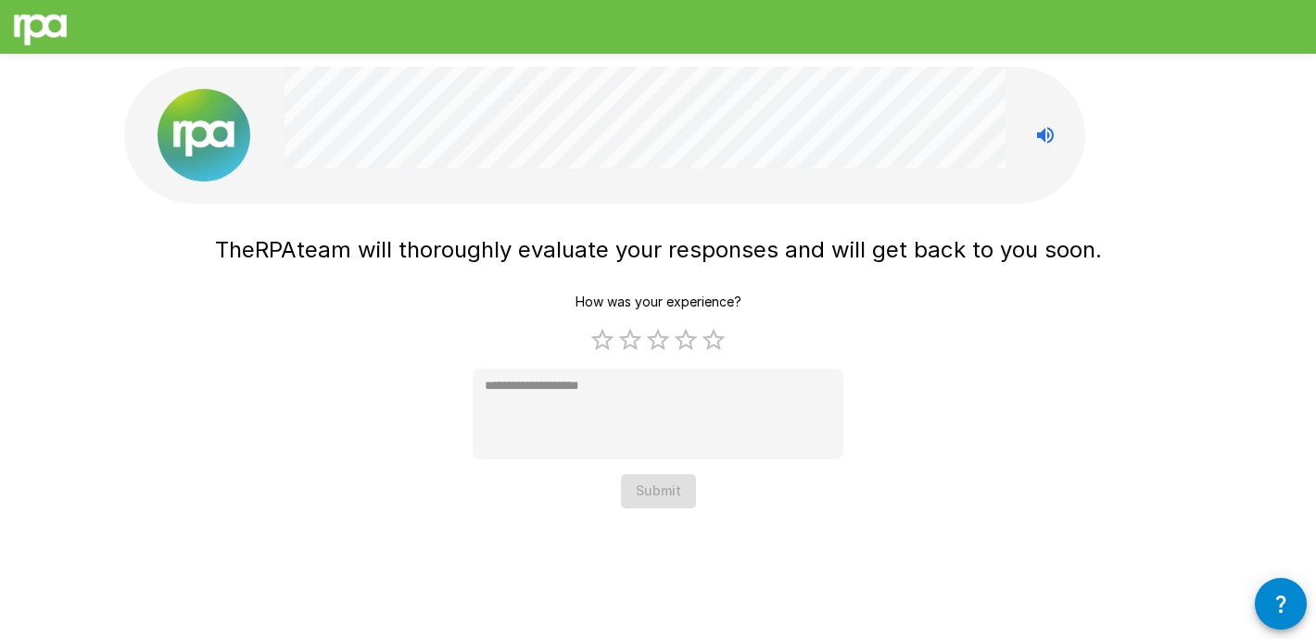
type textarea "*"
